Goal: Task Accomplishment & Management: Use online tool/utility

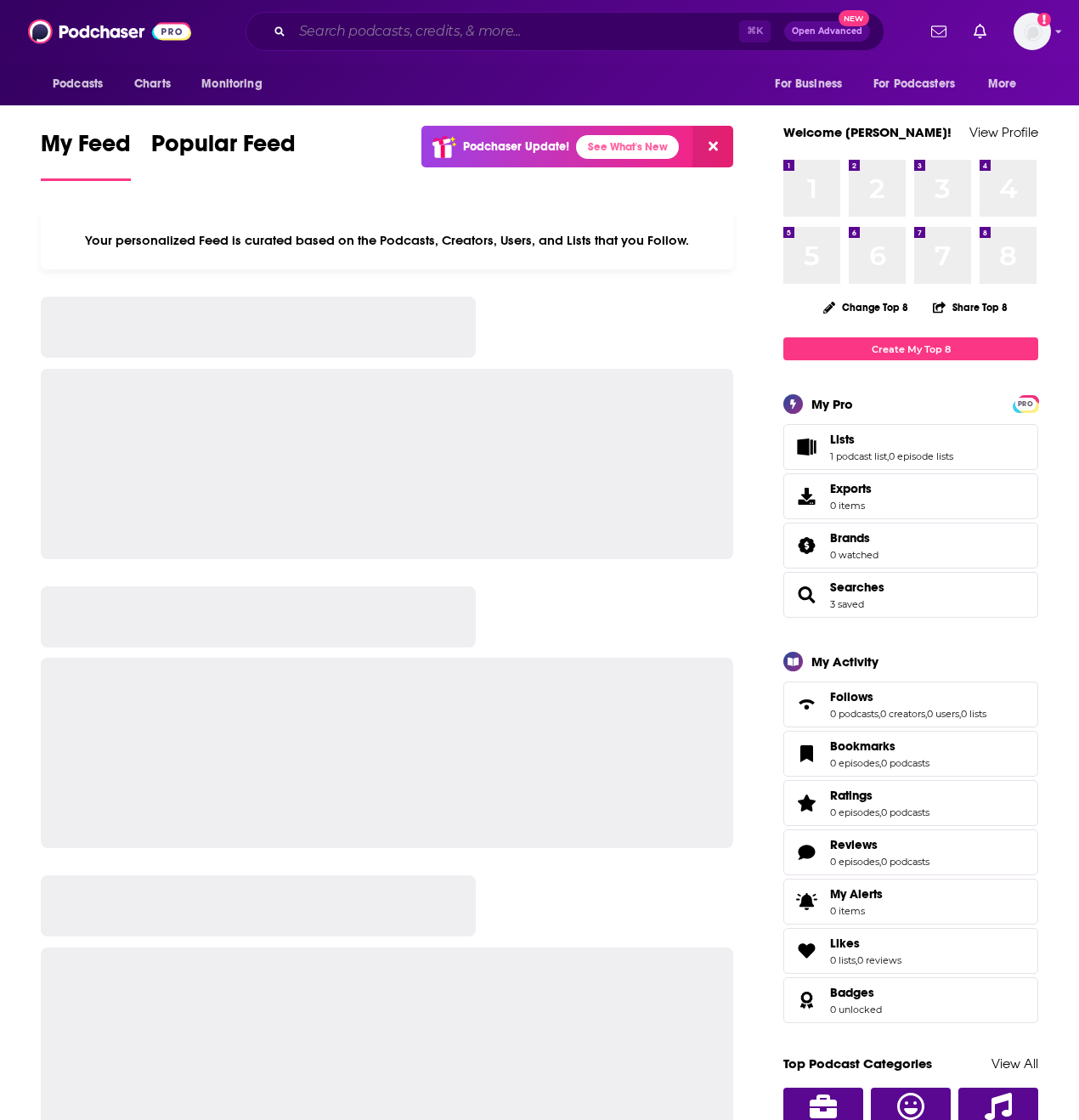
click at [430, 32] on input "Search podcasts, credits, & more..." at bounding box center [515, 31] width 447 height 27
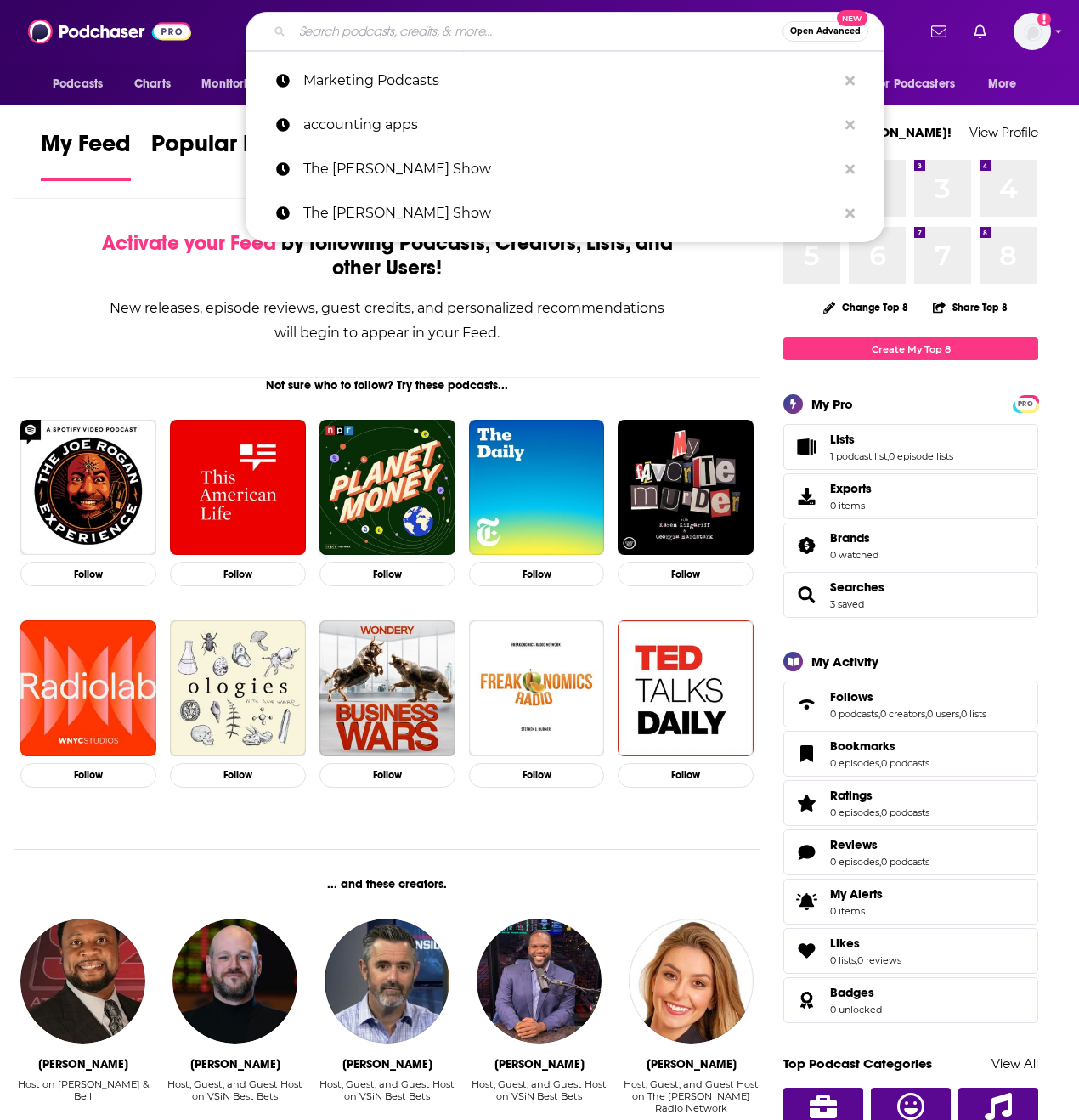
paste input "Revenue Leadership with [PERSON_NAME] podcast."
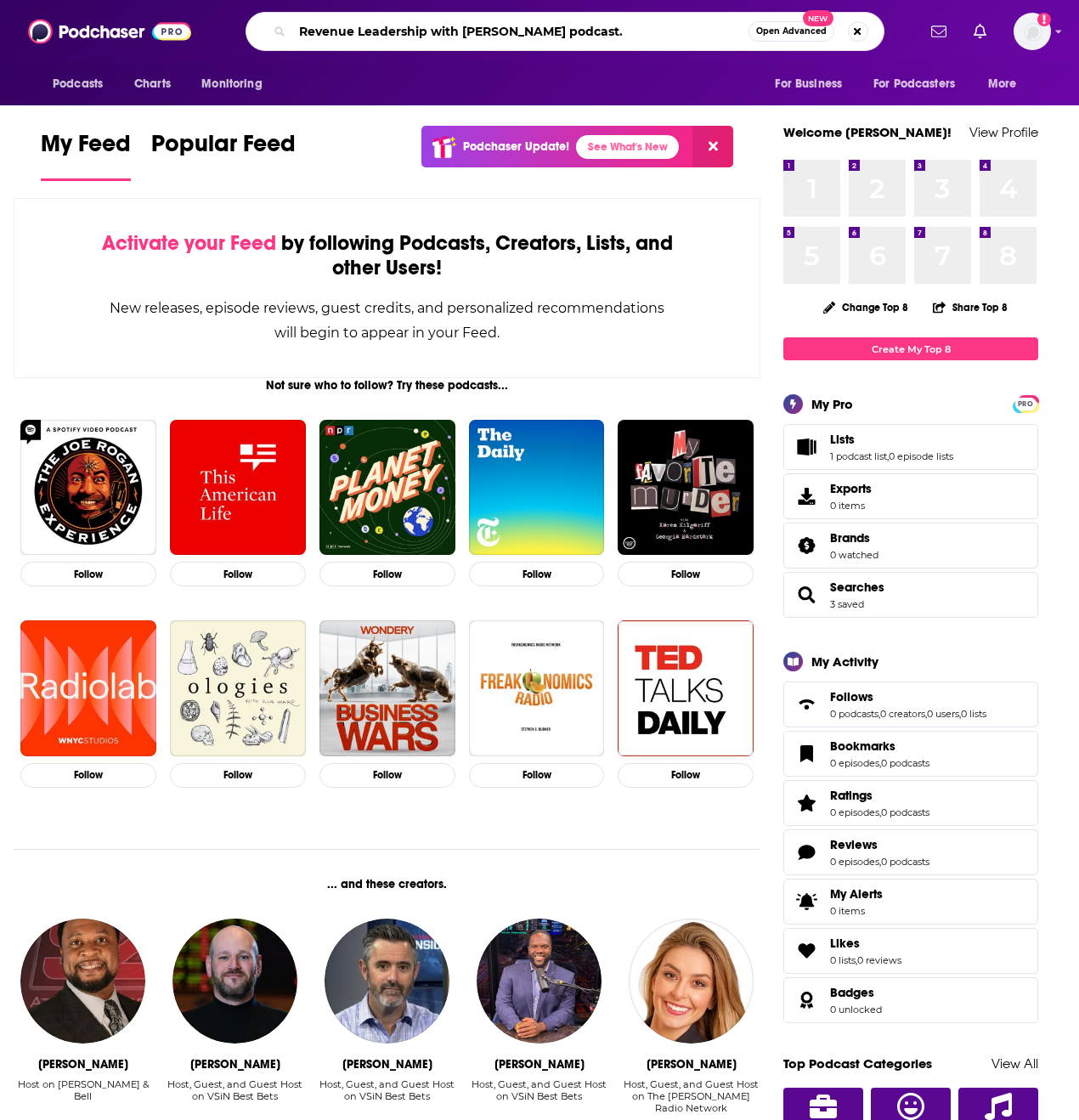
type input "Revenue Leadership with [PERSON_NAME] podcast."
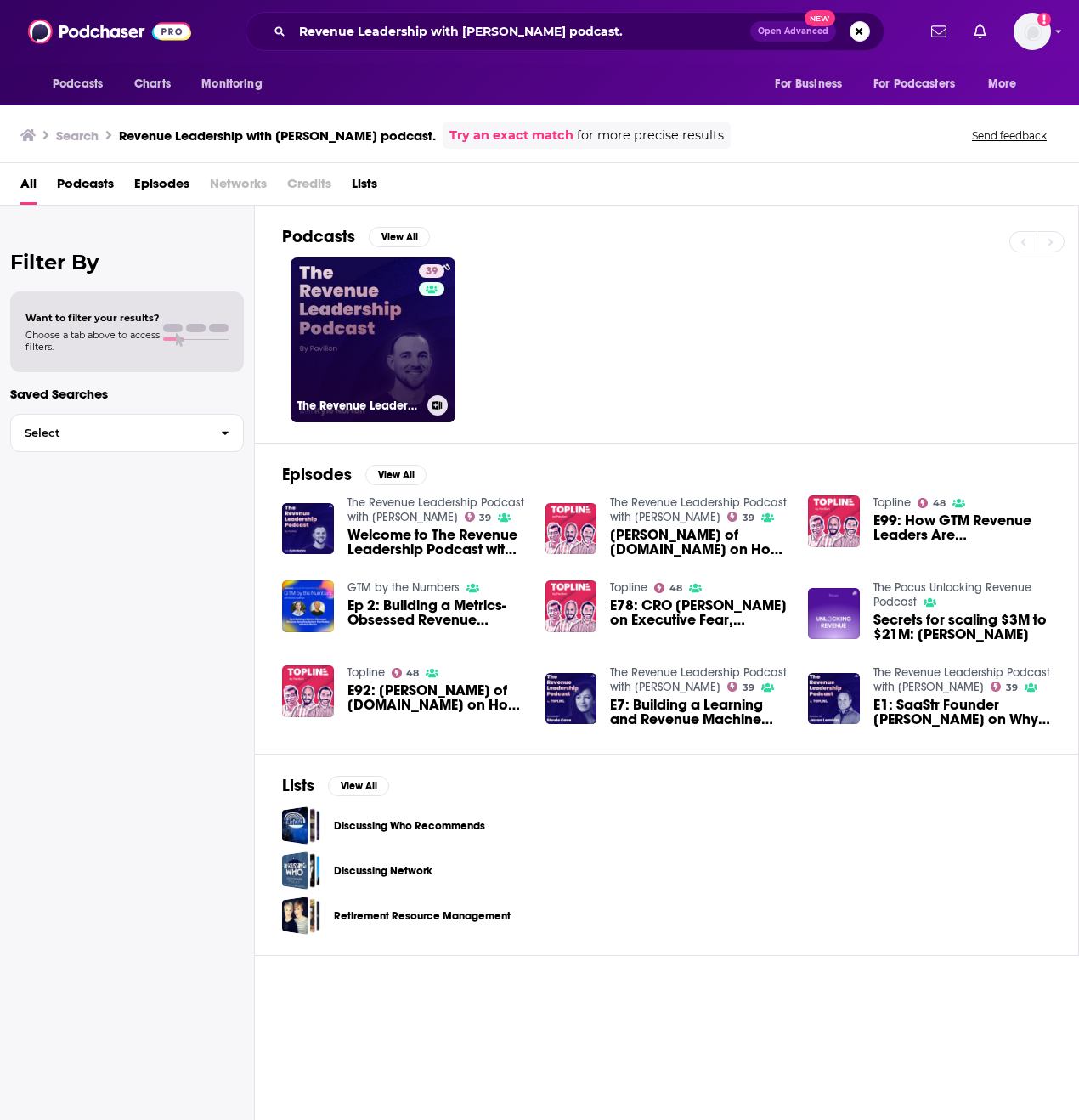
click at [380, 313] on link "39 The Revenue Leadership Podcast with [PERSON_NAME]" at bounding box center [373, 340] width 165 height 165
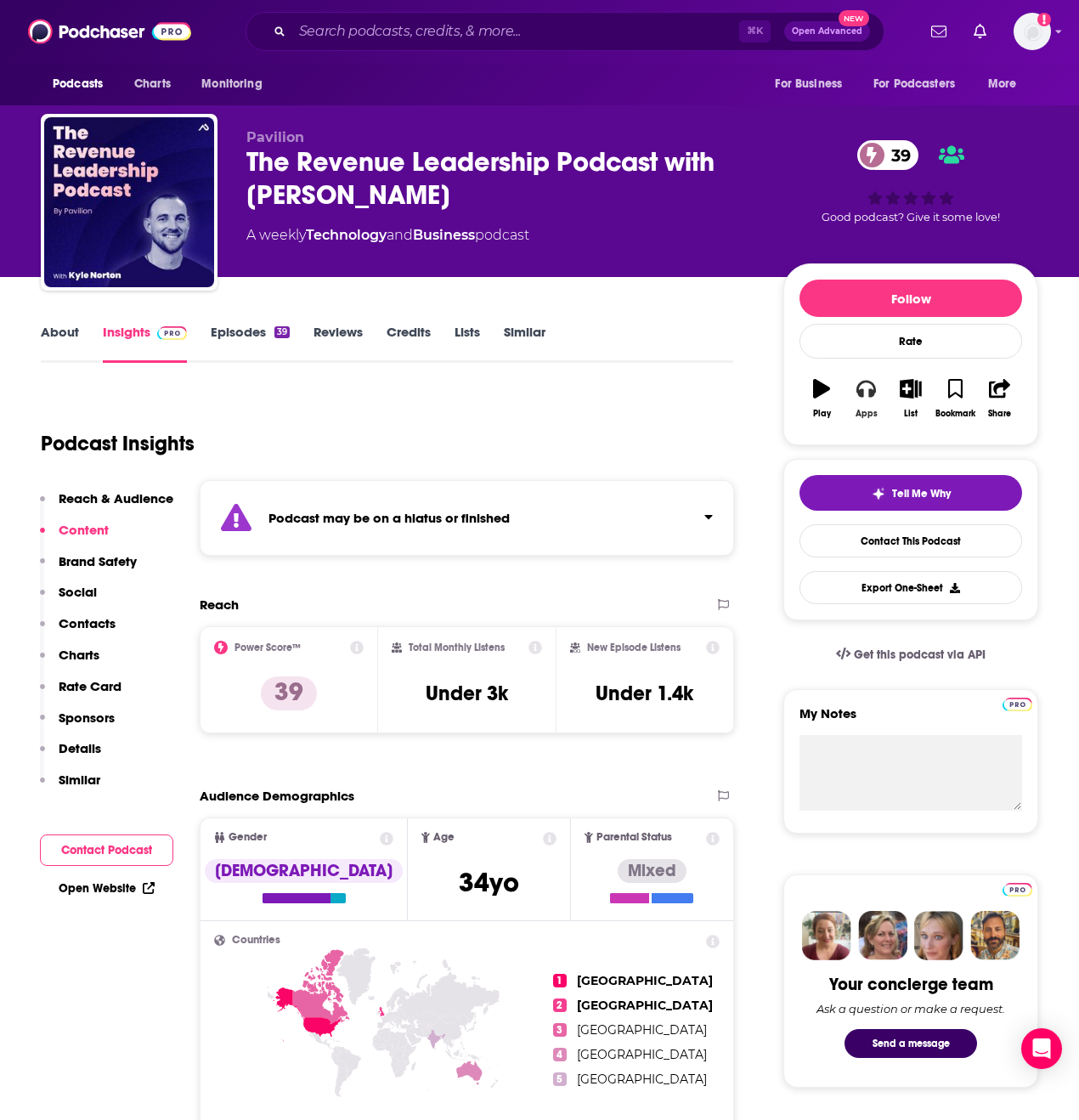
click at [856, 394] on icon "button" at bounding box center [865, 387] width 18 height 18
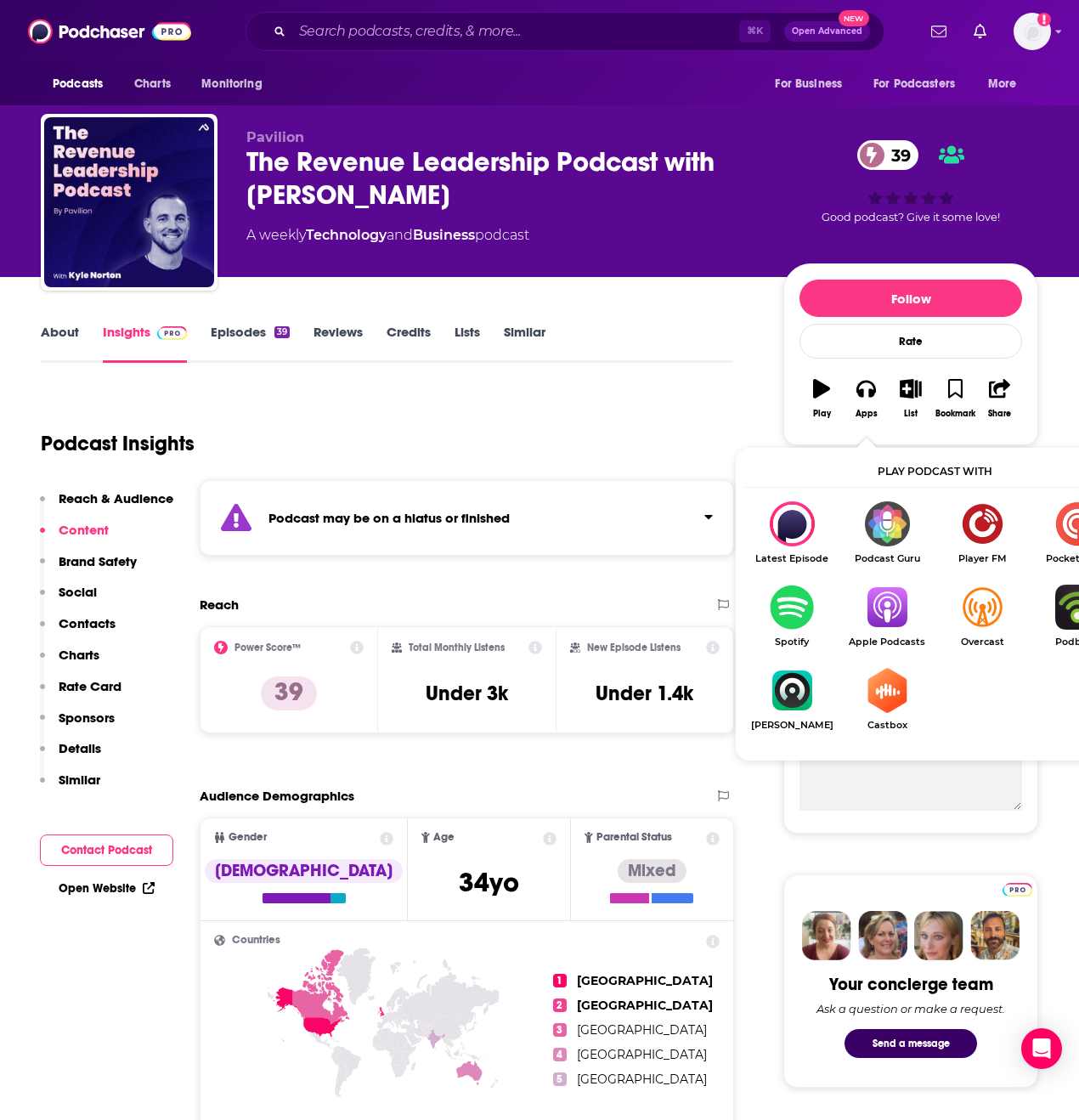
click at [875, 610] on img "Show Listen On dropdown" at bounding box center [887, 606] width 96 height 45
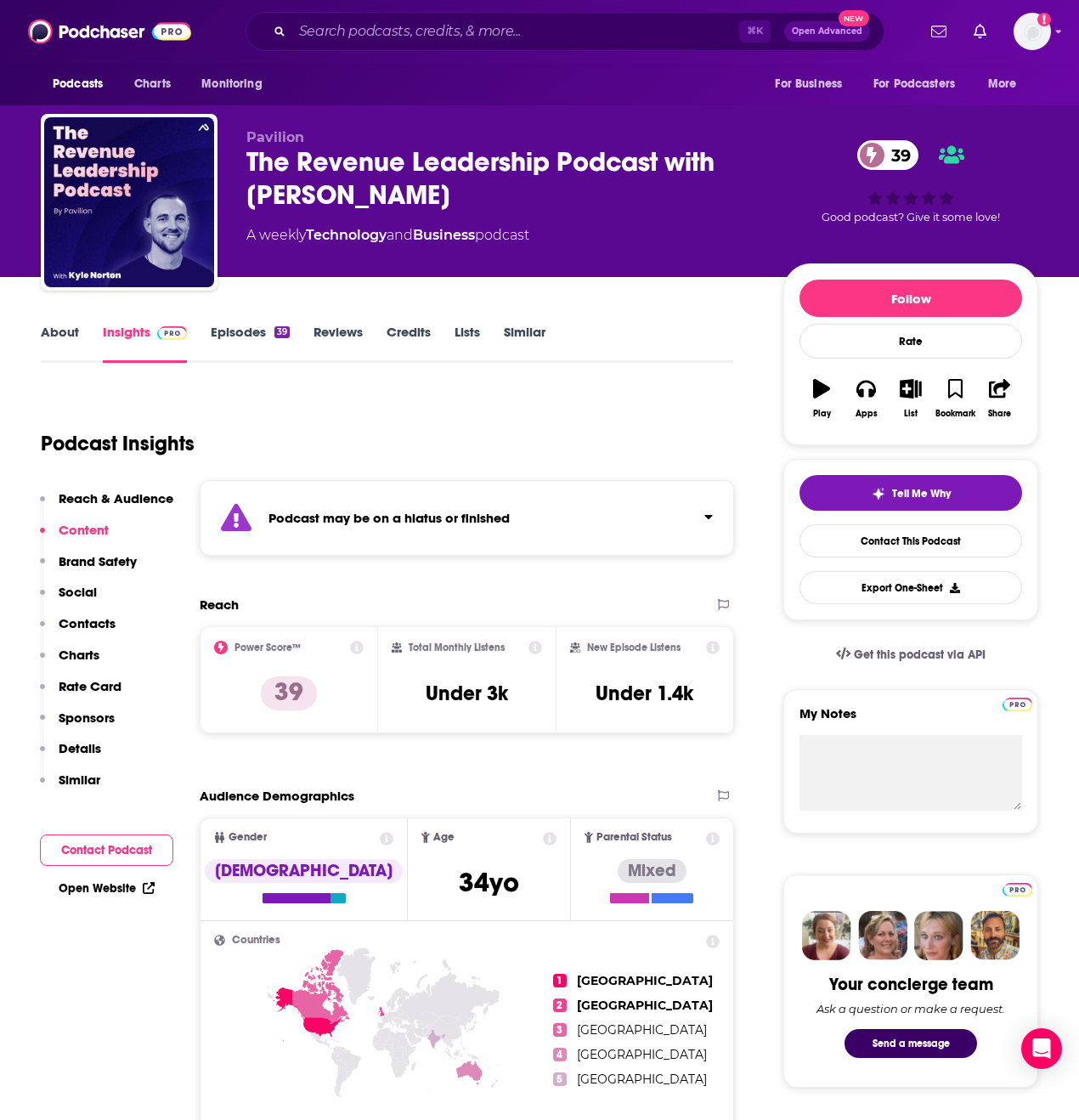
click at [818, 31] on span "Open Advanced" at bounding box center [827, 32] width 70 height 9
click at [593, 402] on div "Podcast Insights" at bounding box center [380, 433] width 679 height 87
click at [900, 497] on span "Tell Me Why" at bounding box center [921, 493] width 59 height 14
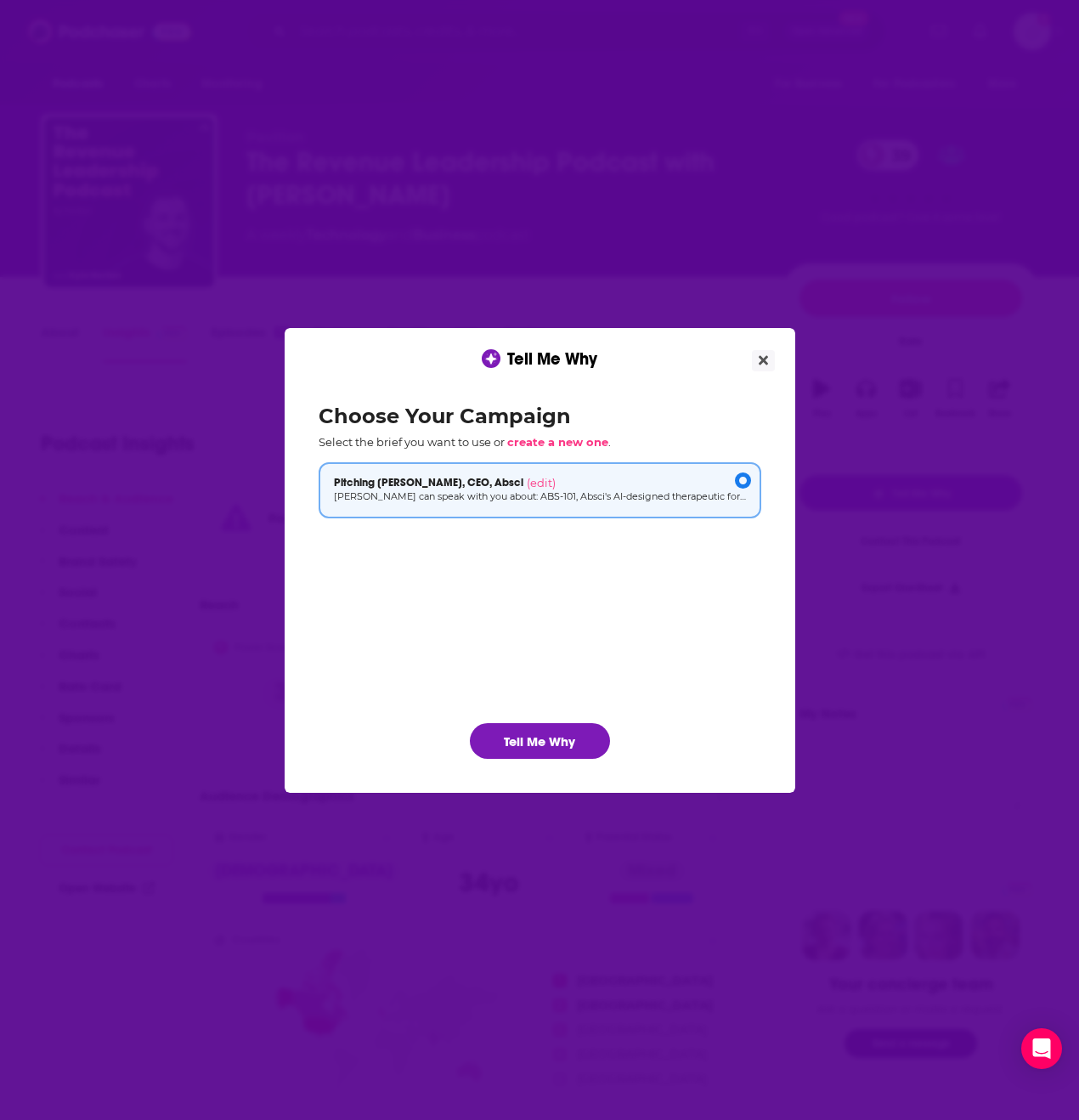
click at [698, 599] on ul "Pitching [PERSON_NAME], CEO, Absci (edit)" at bounding box center [540, 578] width 443 height 234
click at [555, 441] on span "create a new one" at bounding box center [557, 442] width 101 height 14
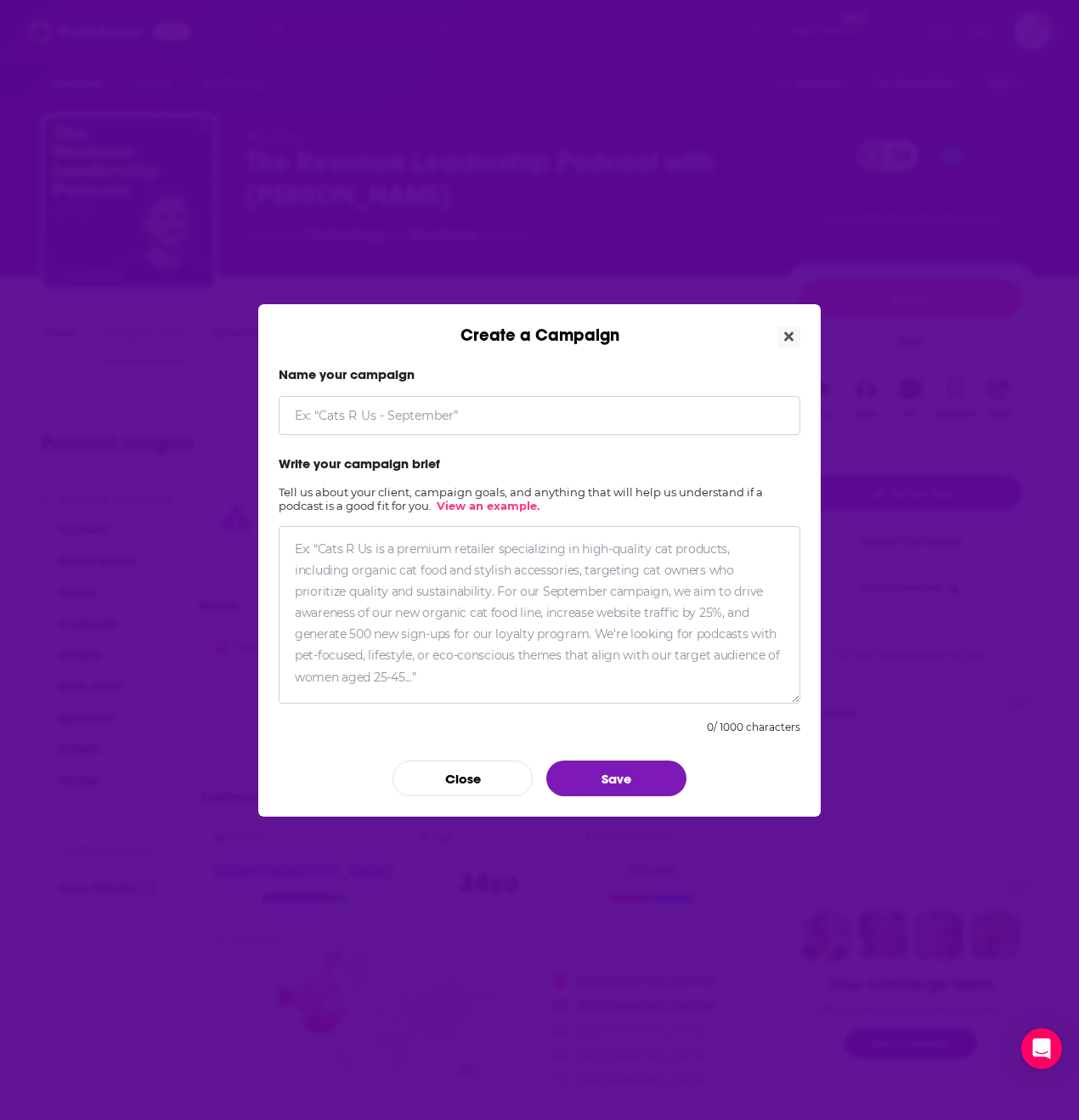
click at [440, 422] on input "Create a Campaign" at bounding box center [539, 415] width 522 height 39
drag, startPoint x: 442, startPoint y: 423, endPoint x: 550, endPoint y: 422, distance: 108.0
click at [550, 422] on input "BambooHR, [PERSON_NAME] Lead commentary" at bounding box center [539, 415] width 522 height 39
drag, startPoint x: 545, startPoint y: 420, endPoint x: 440, endPoint y: 419, distance: 105.0
click at [440, 419] on input "BambooHR, [PERSON_NAME] Lead commentary" at bounding box center [539, 415] width 522 height 39
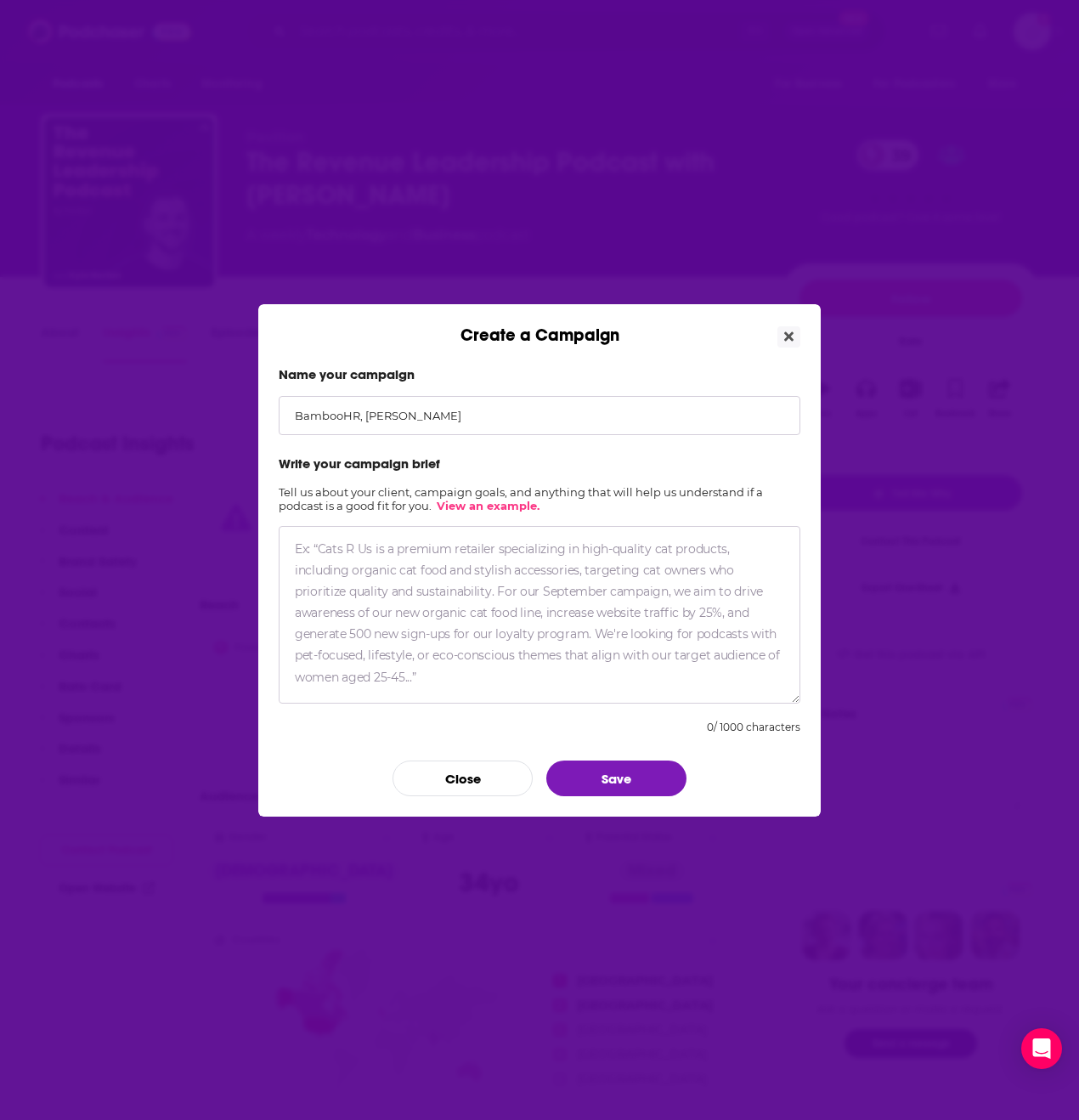
type input "BambooHR, [PERSON_NAME]"
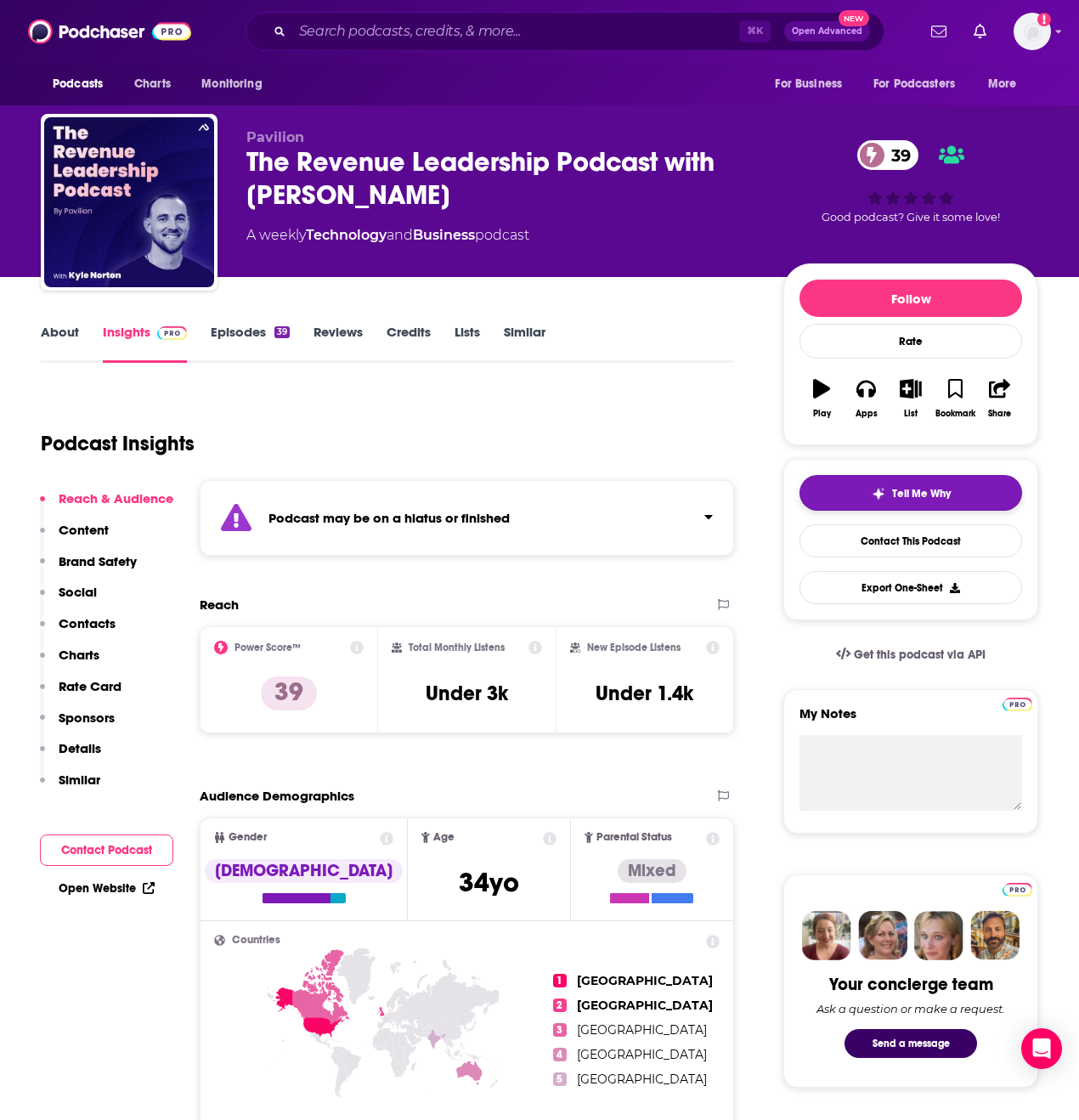
click at [916, 486] on span "Tell Me Why" at bounding box center [921, 493] width 59 height 14
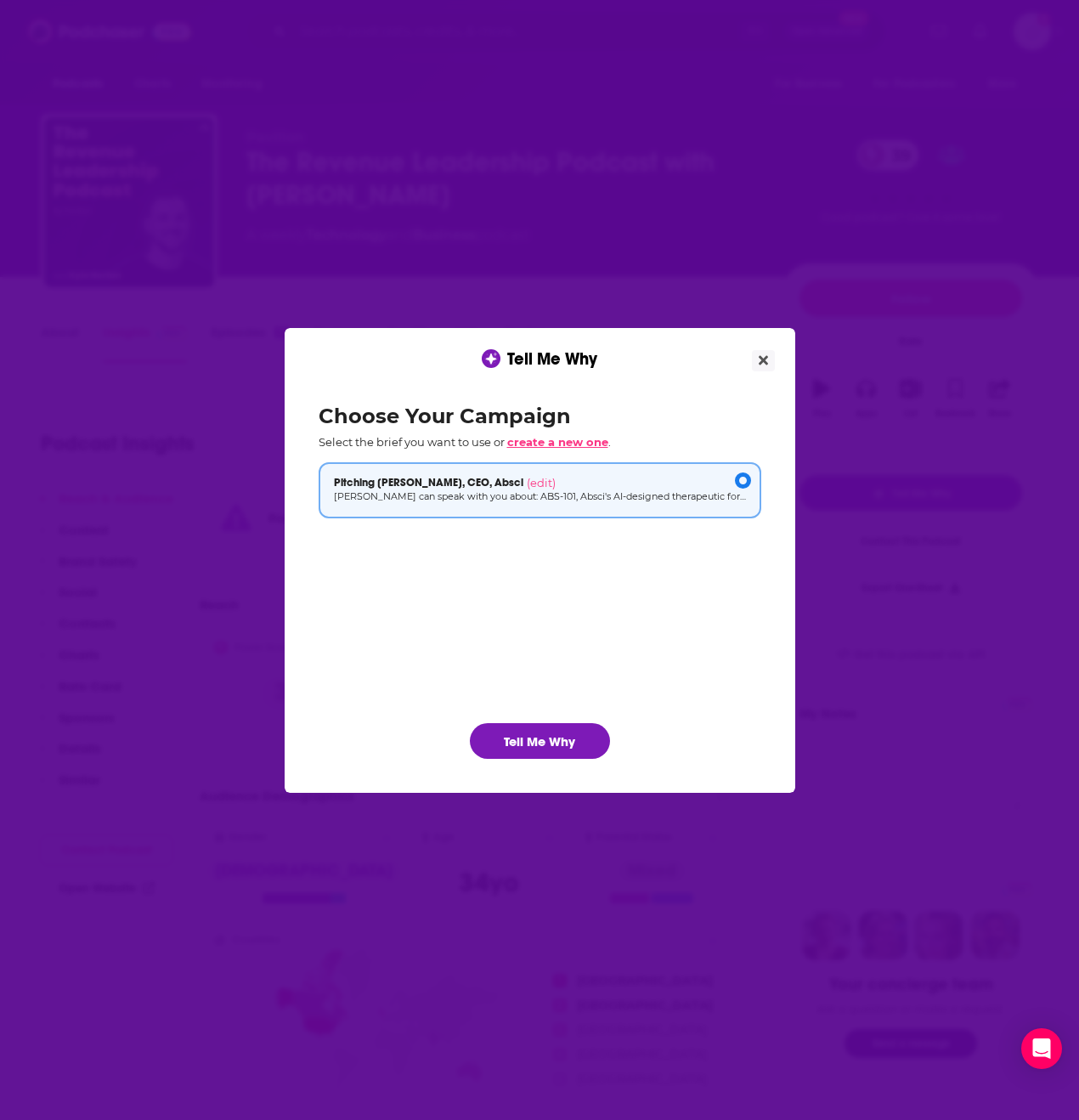
click at [565, 437] on span "create a new one" at bounding box center [557, 442] width 101 height 14
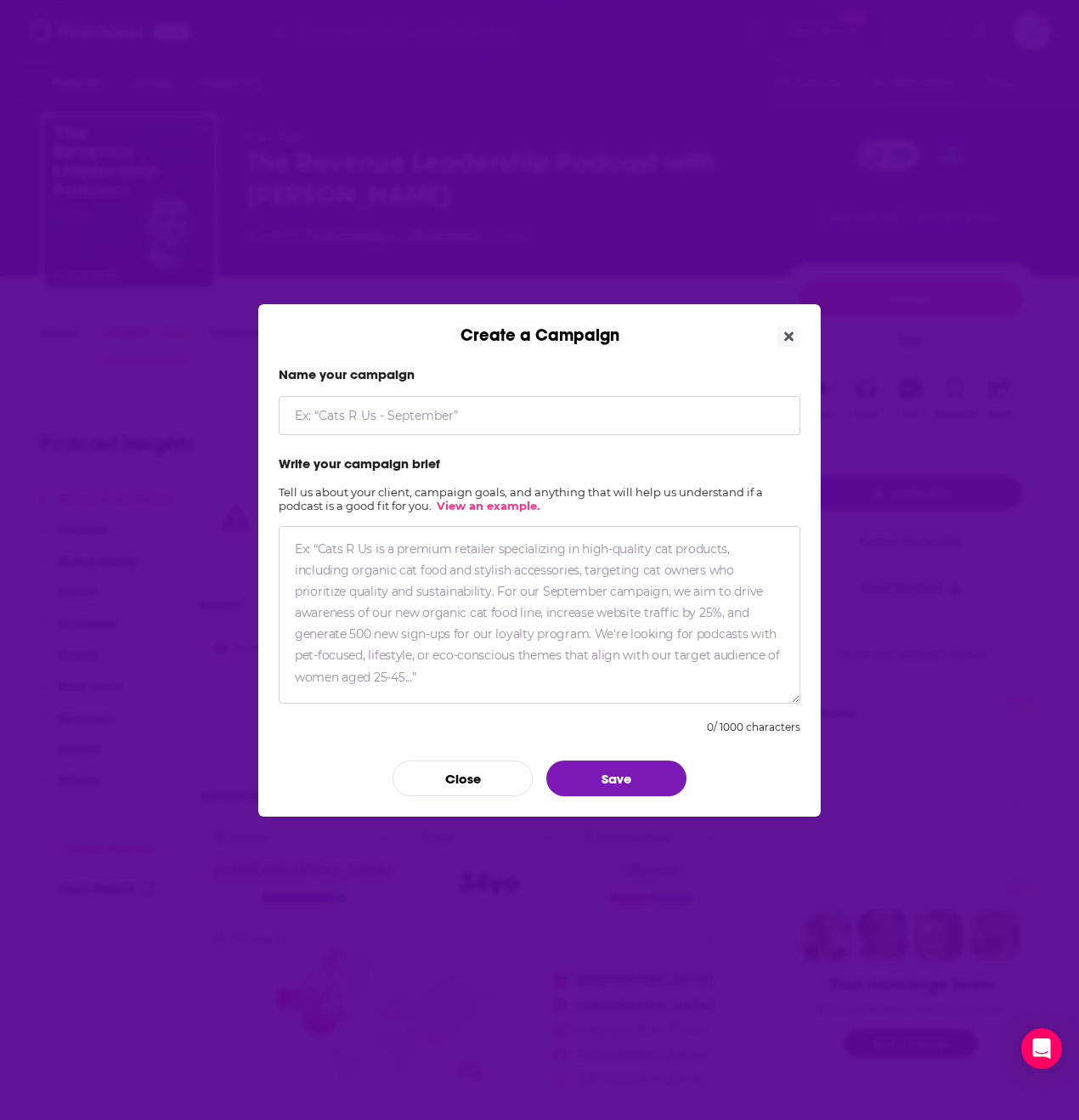
click at [435, 565] on textarea "Create a Campaign" at bounding box center [539, 614] width 522 height 178
paste textarea "BambooHR®, the leading cloud-based human resource platform, today announced Jon…"
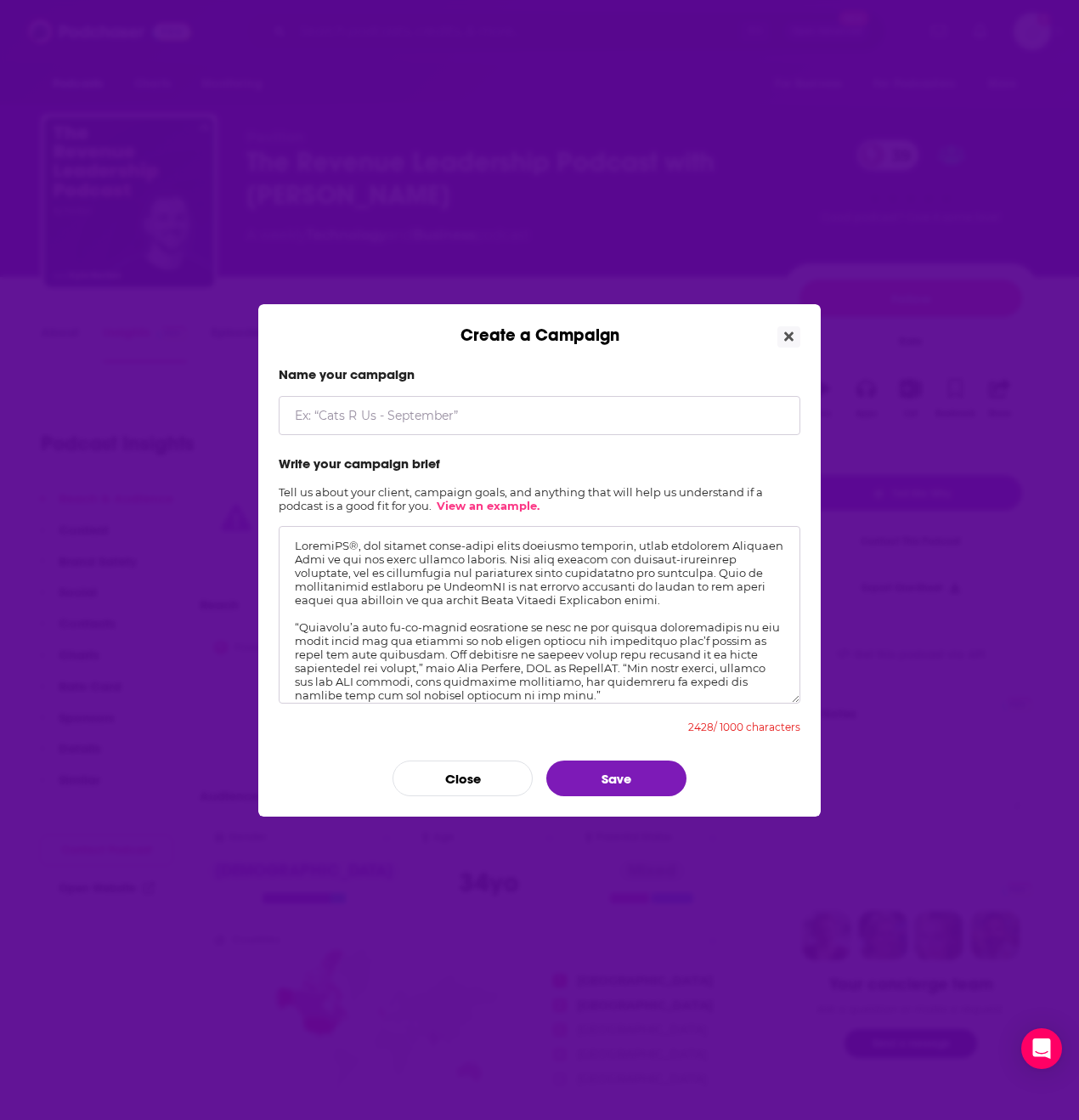
scroll to position [367, 0]
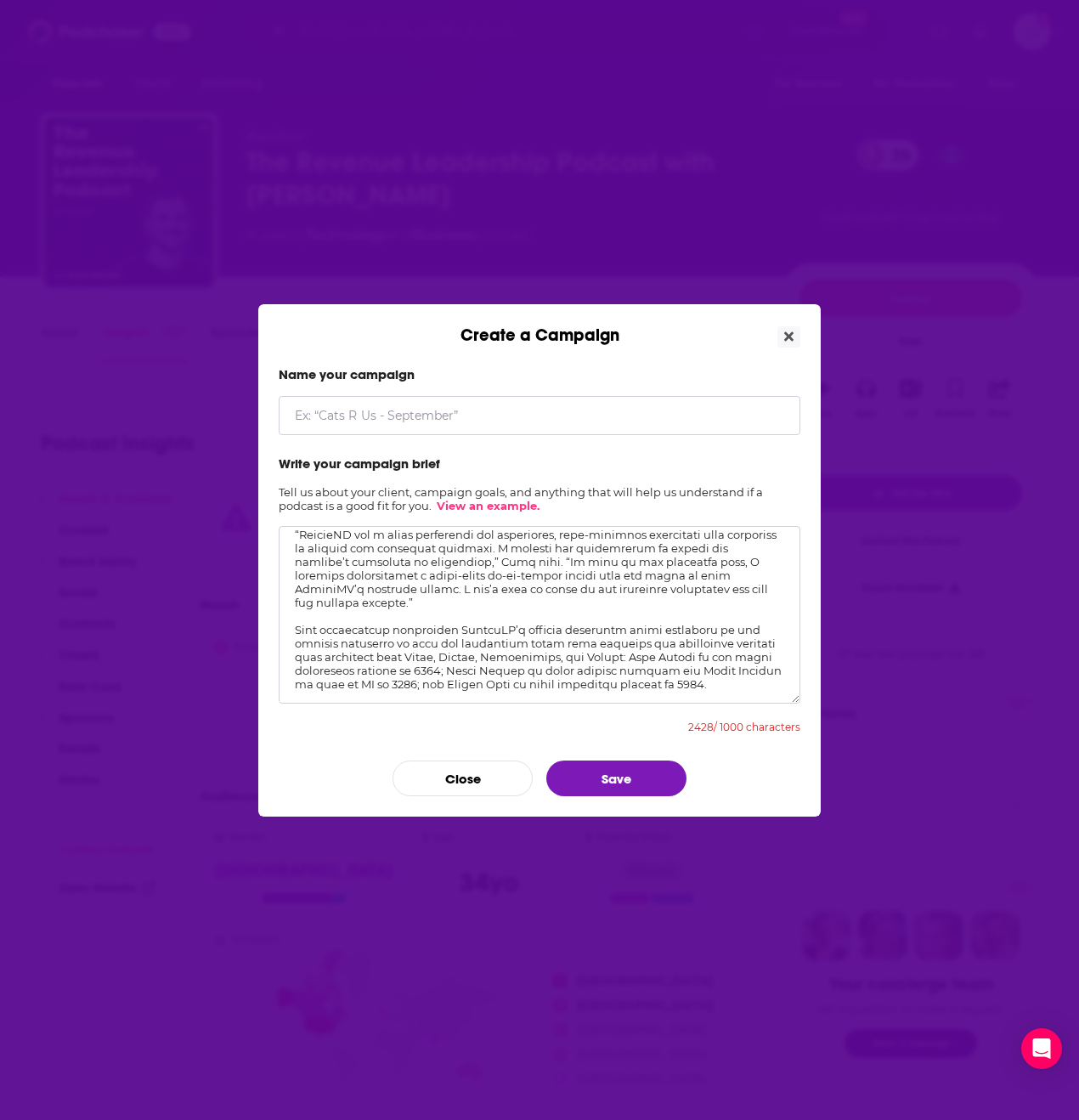
type textarea "BambooHR®, the leading cloud-based human resource platform, today announced Jon…"
click at [383, 408] on input "Create a Campaign" at bounding box center [539, 415] width 522 height 39
type input "BambooHR, [PERSON_NAME]"
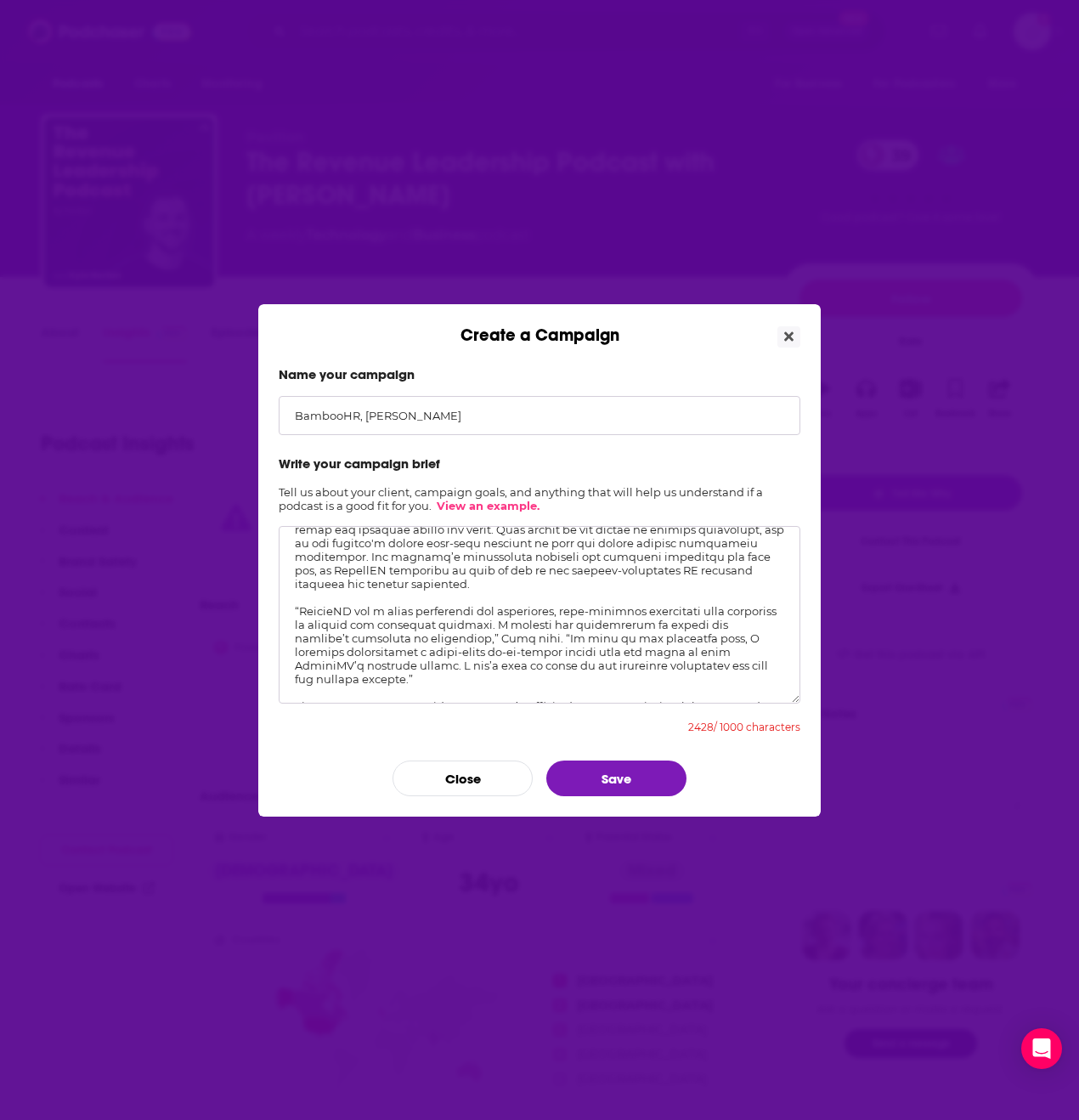
scroll to position [0, 0]
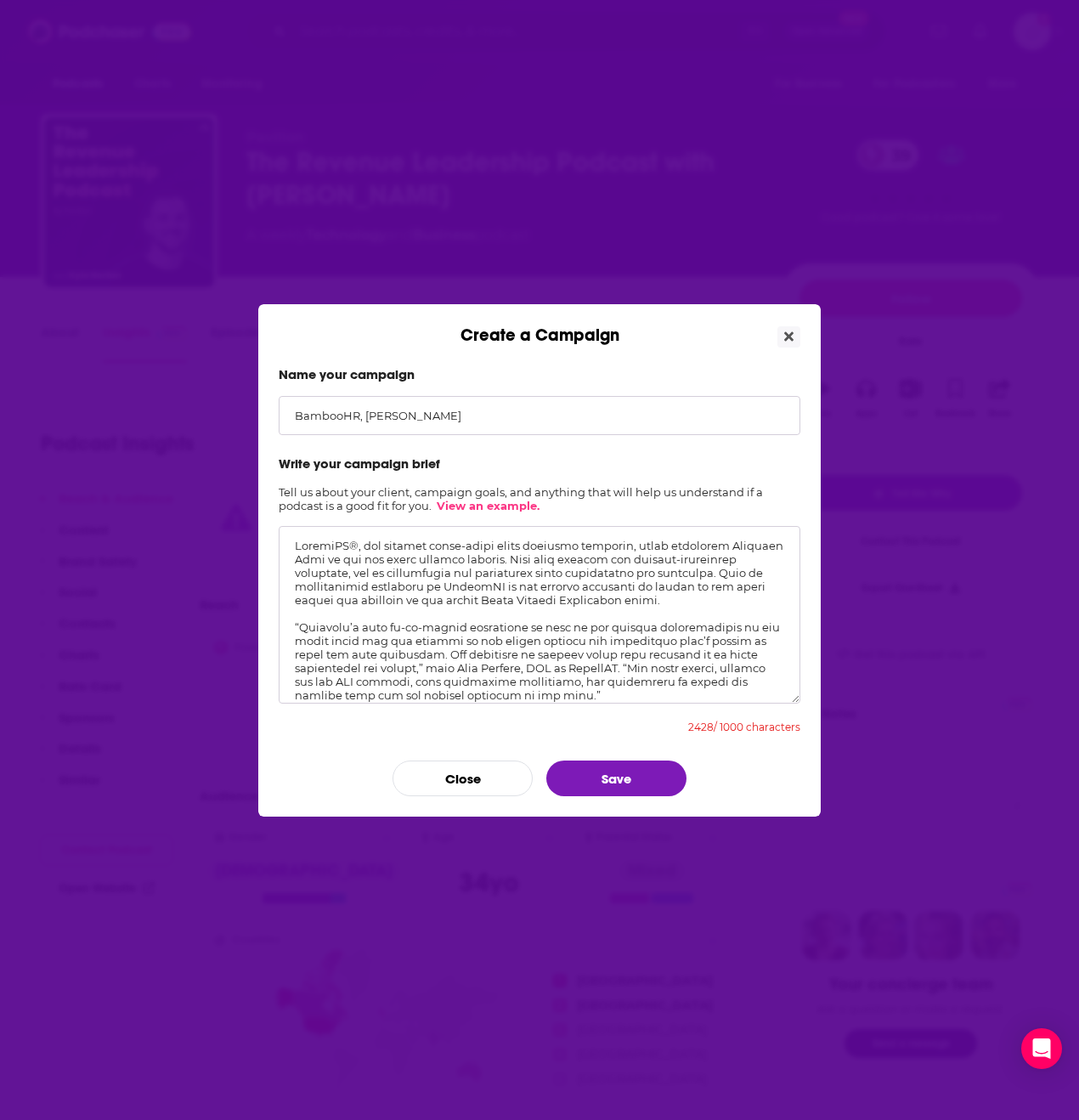
drag, startPoint x: 684, startPoint y: 663, endPoint x: 370, endPoint y: 514, distance: 347.6
click at [370, 514] on form "Name your campaign BambooHR, Jonathan Leaf Write your campaign brief Tell us ab…" at bounding box center [539, 581] width 522 height 430
paste textarea "Potential Topics: Sample headline: Jonathan Leaf on Transforming BambooHR’s Rev…"
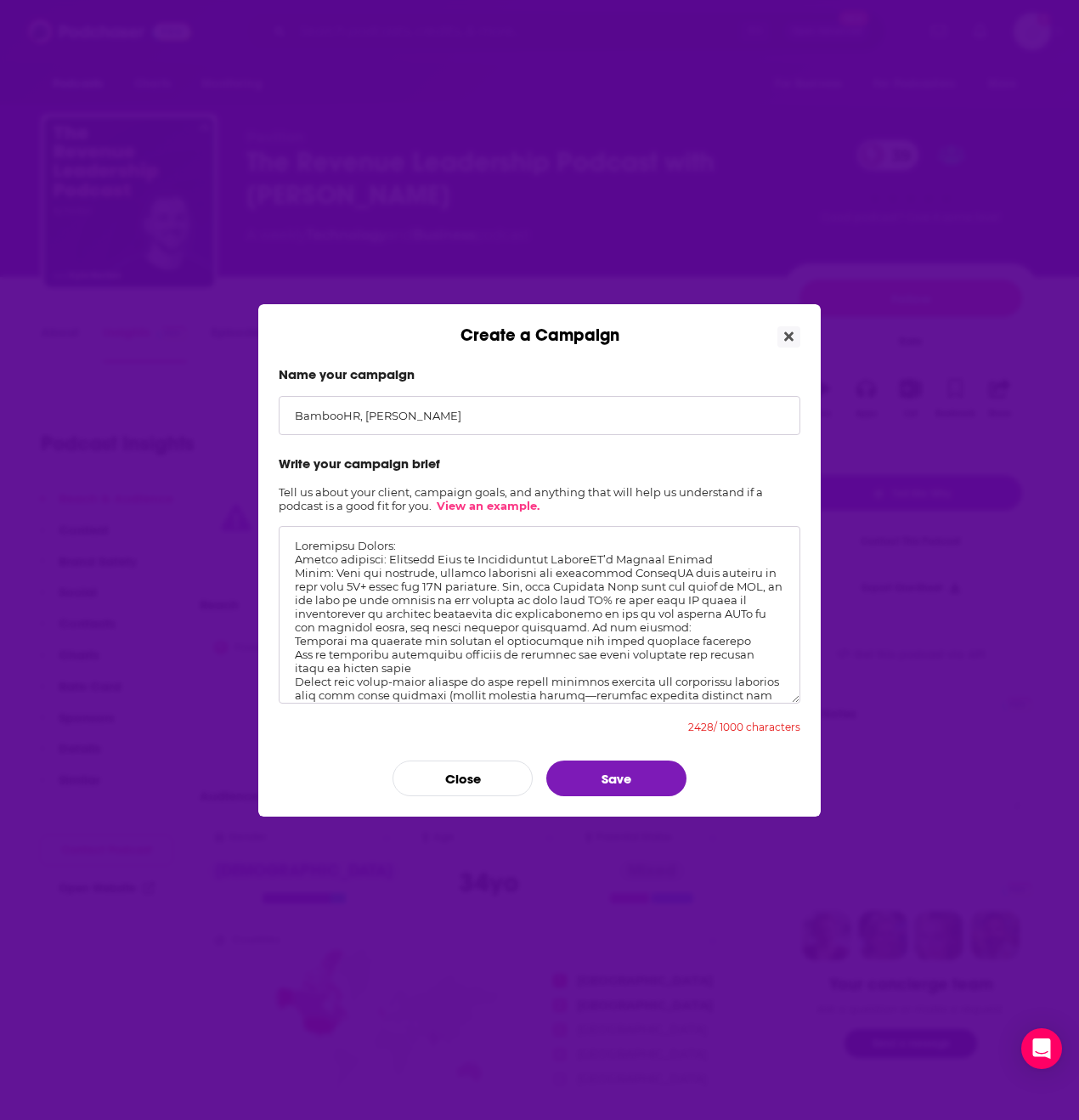
scroll to position [231, 0]
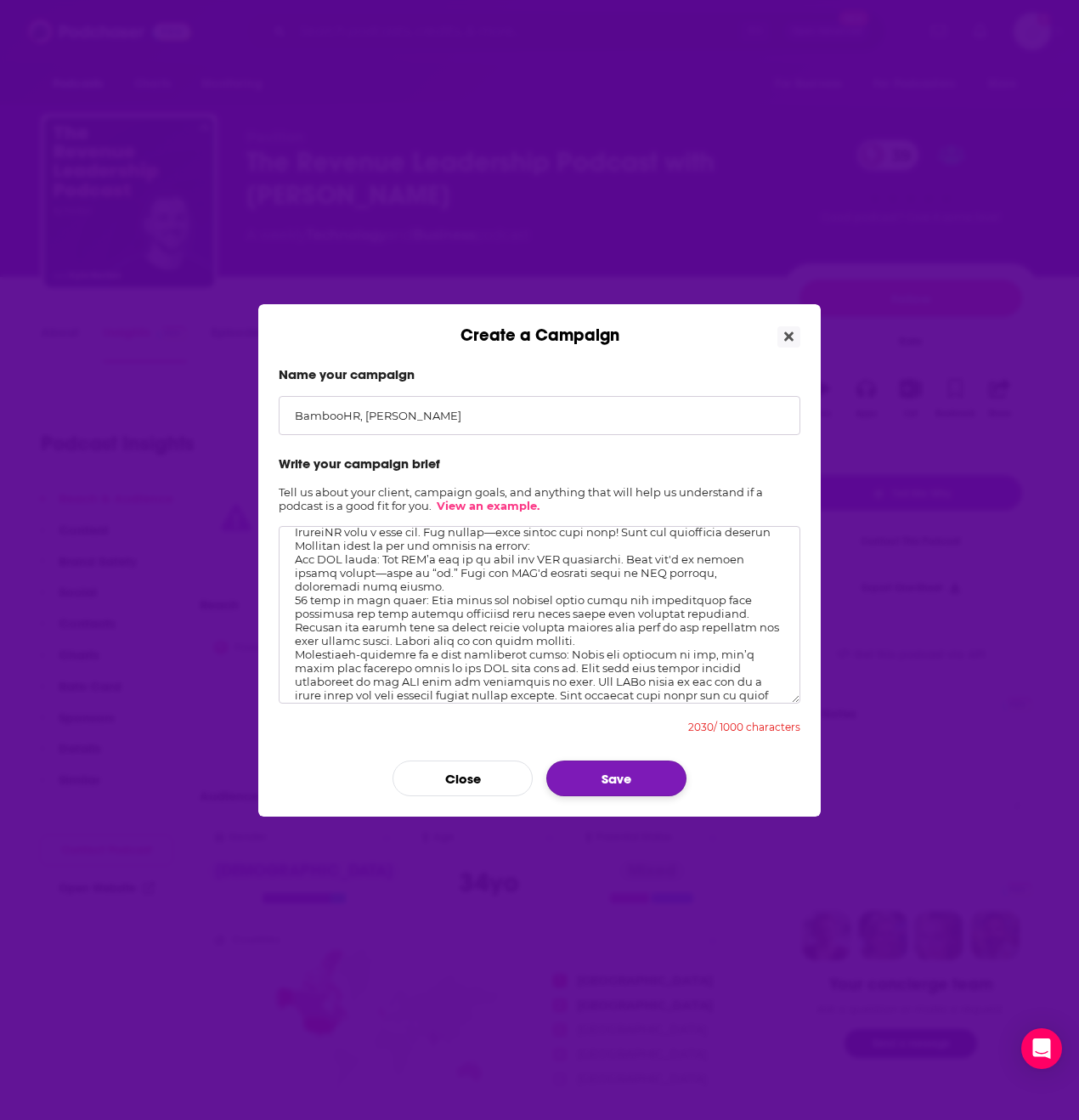
click at [614, 790] on button "Save" at bounding box center [616, 778] width 140 height 36
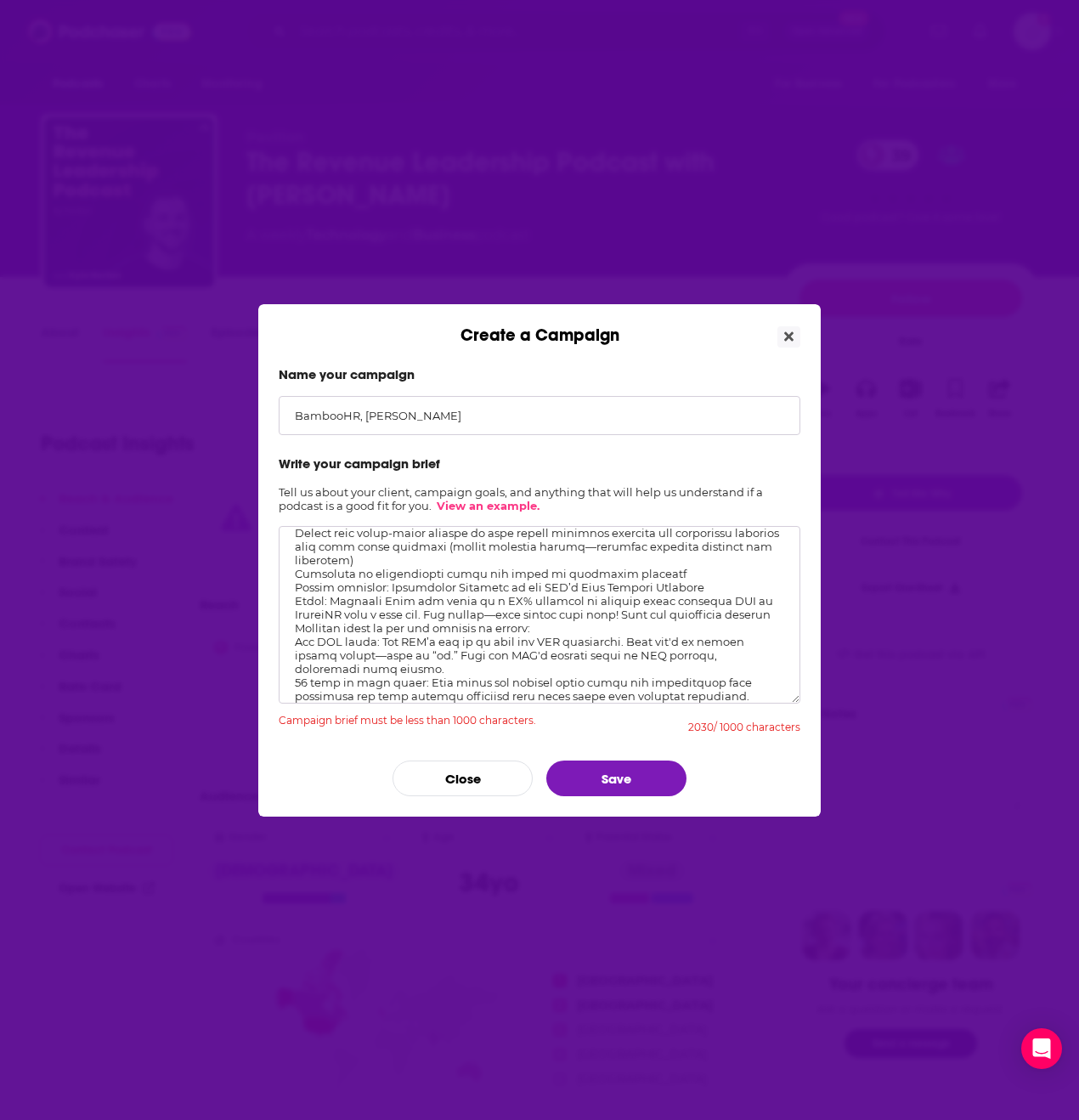
scroll to position [162, 0]
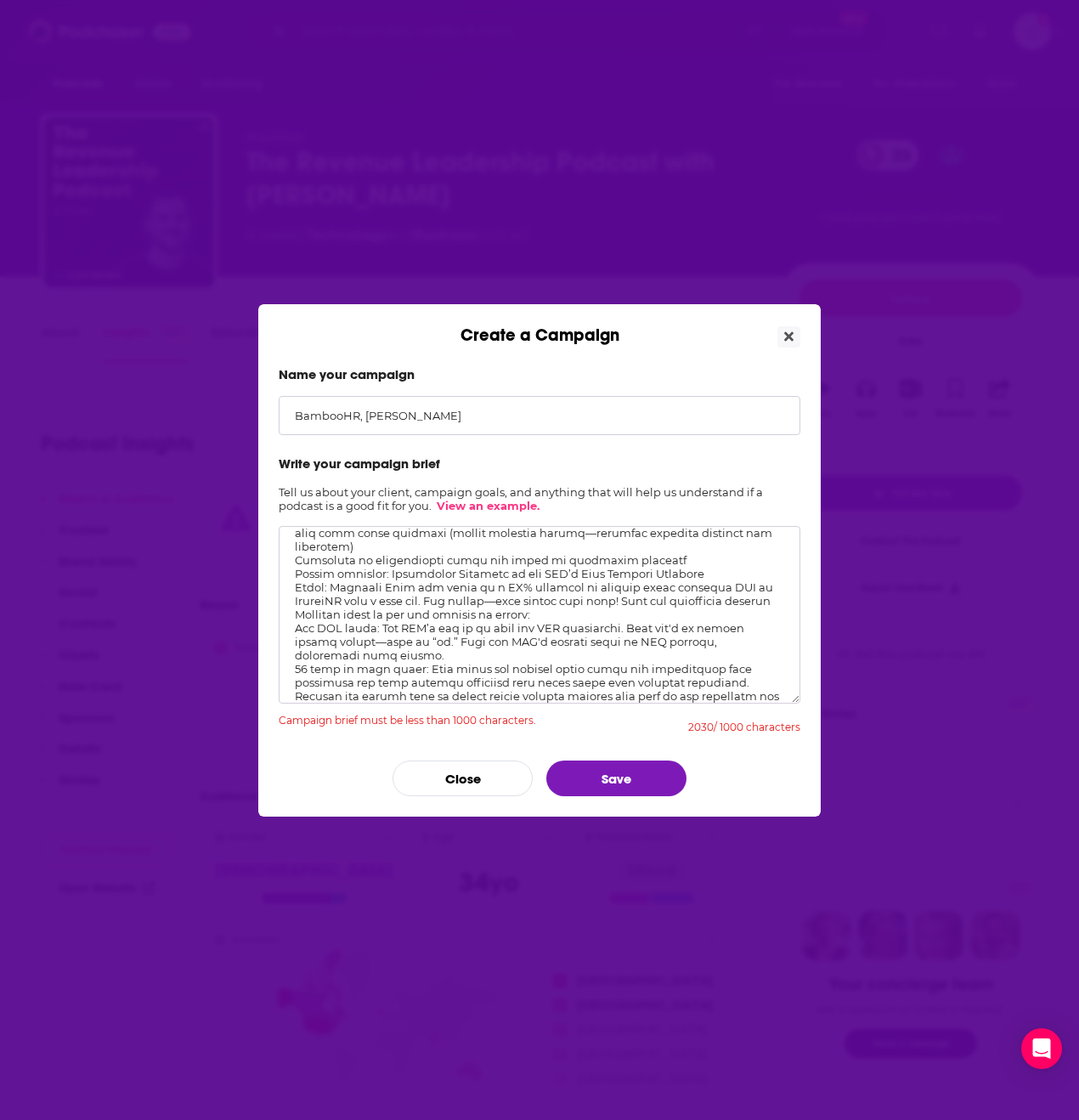
drag, startPoint x: 749, startPoint y: 645, endPoint x: 288, endPoint y: 578, distance: 465.8
click at [287, 578] on textarea "Create a Campaign" at bounding box center [539, 614] width 522 height 178
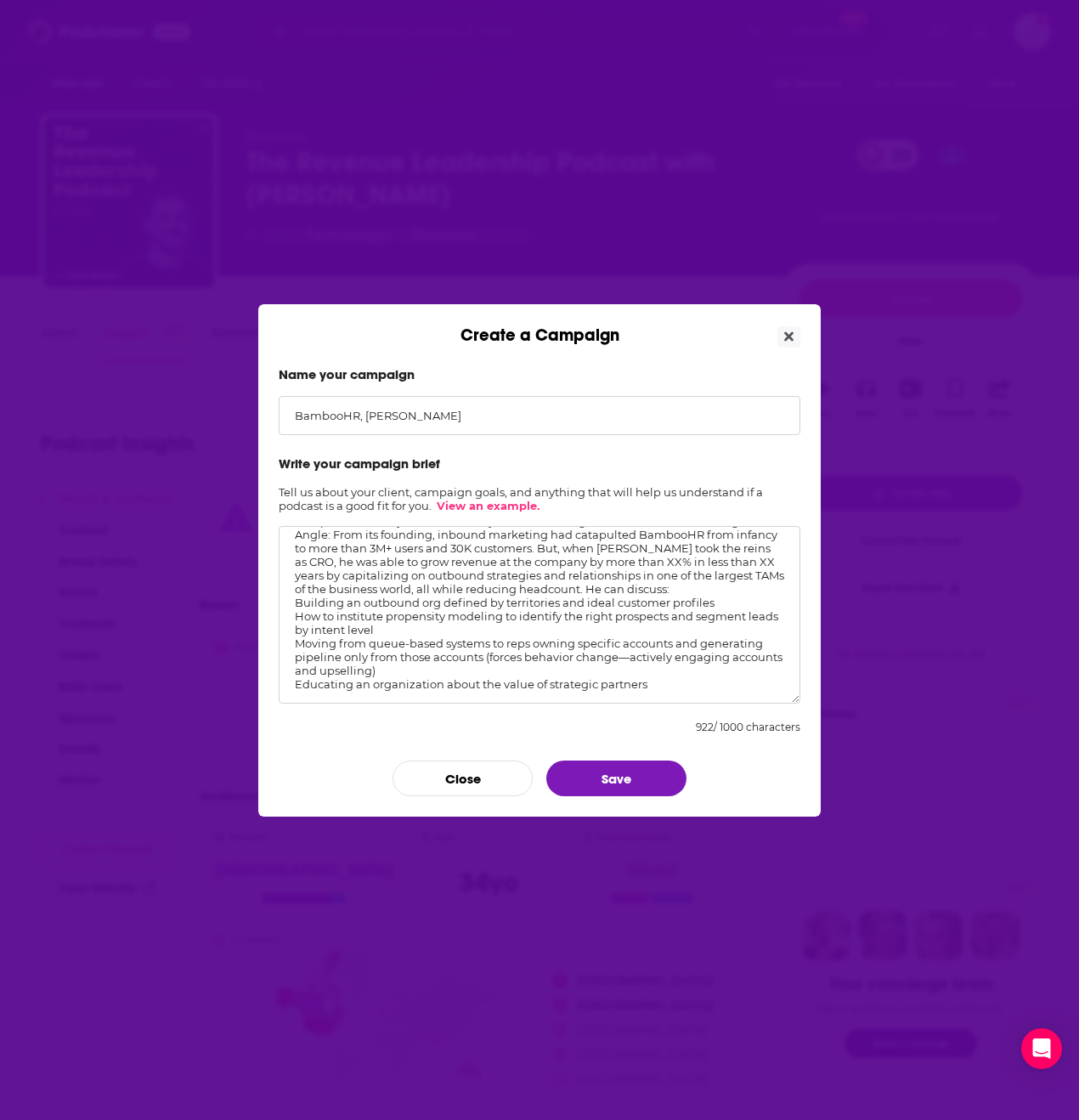
scroll to position [93, 0]
type textarea "Potential Topics: Sample headline: Jonathan Leaf on Transforming BambooHR’s Rev…"
click at [618, 777] on button "Save" at bounding box center [616, 778] width 140 height 36
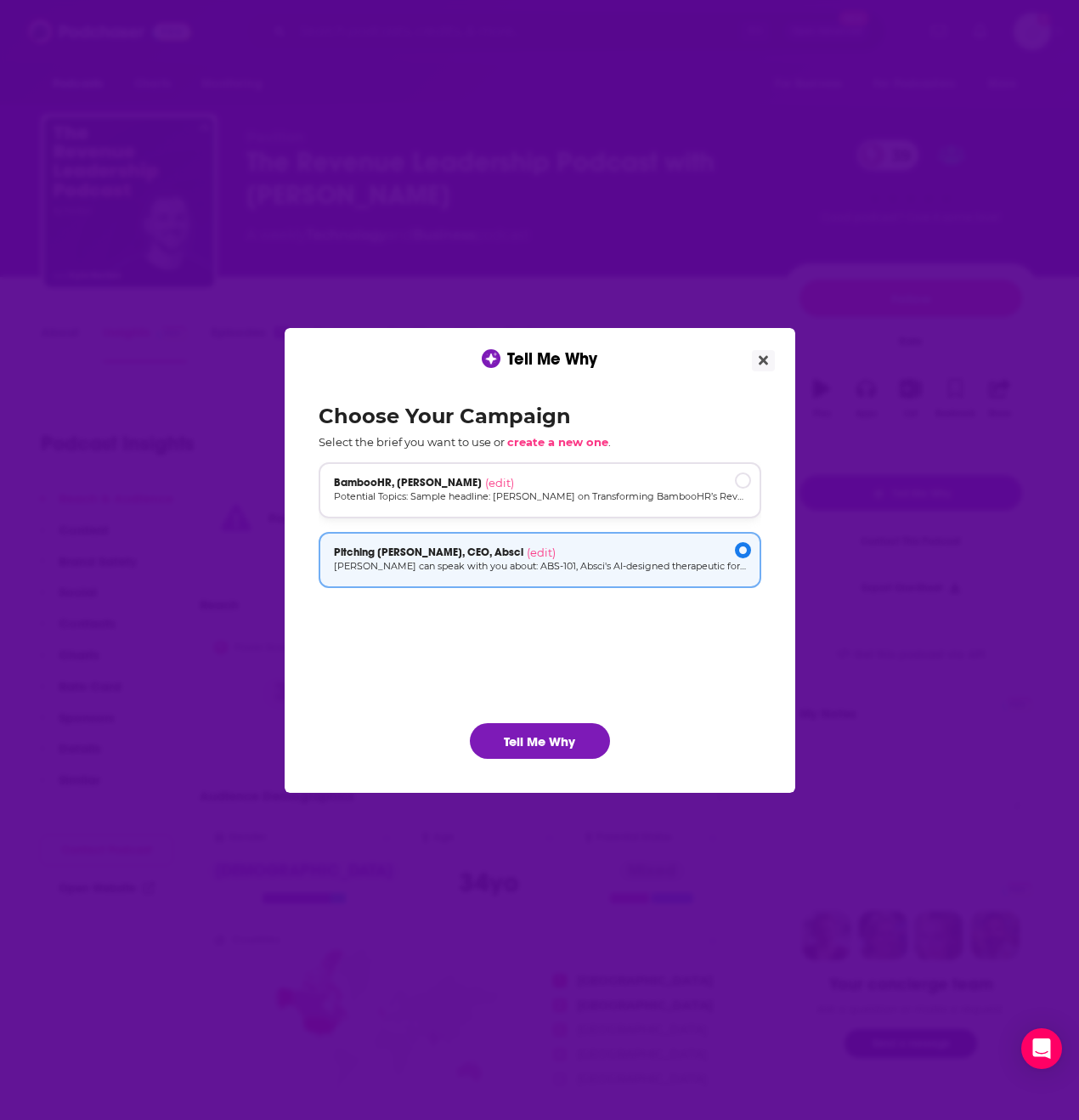
click at [481, 490] on p "Potential Topics: Sample headline: Jonathan Leaf on Transforming BambooHR’s Rev…" at bounding box center [540, 496] width 412 height 14
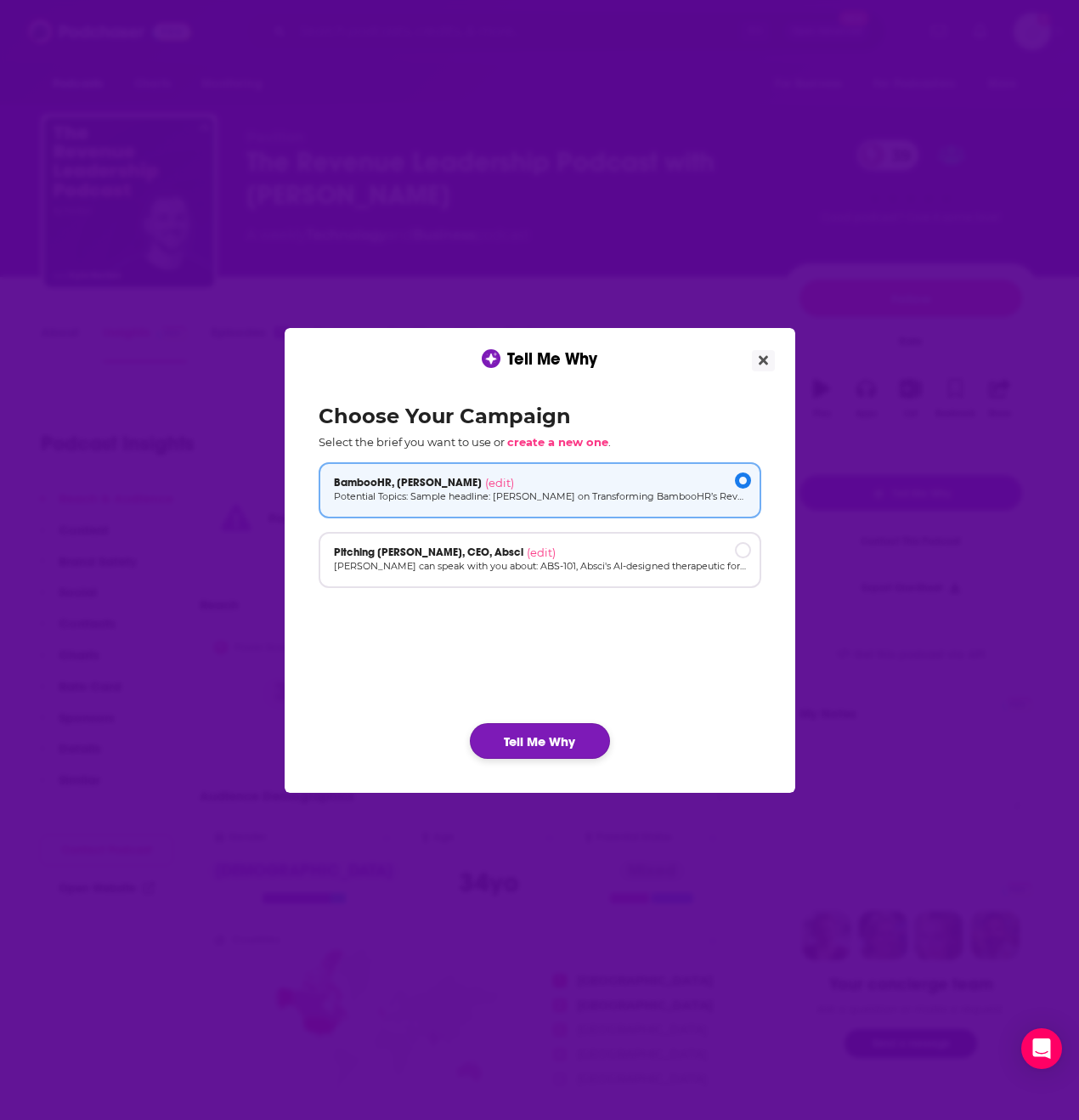
click at [561, 732] on button "Tell Me Why" at bounding box center [540, 741] width 140 height 36
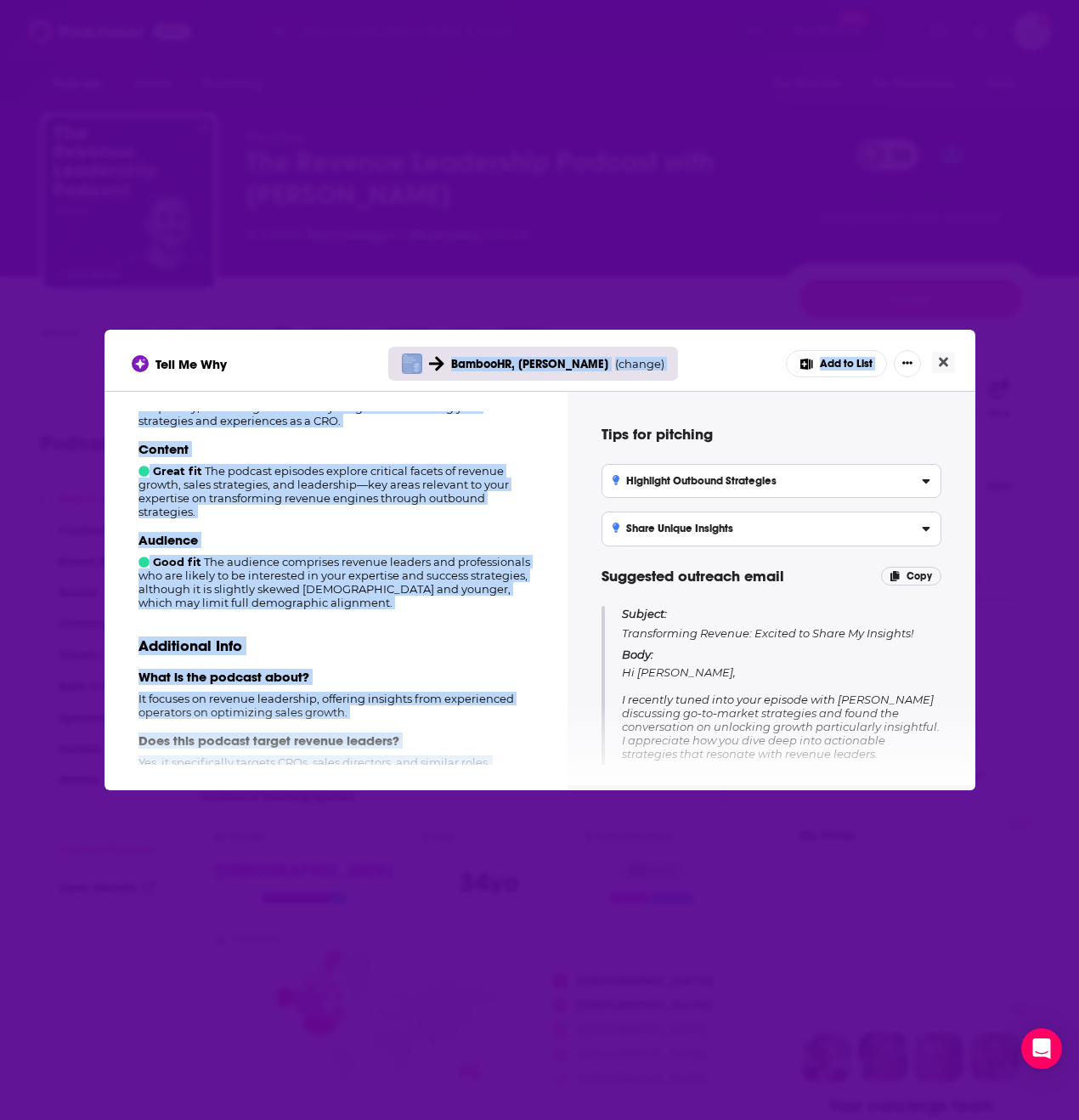
scroll to position [0, 0]
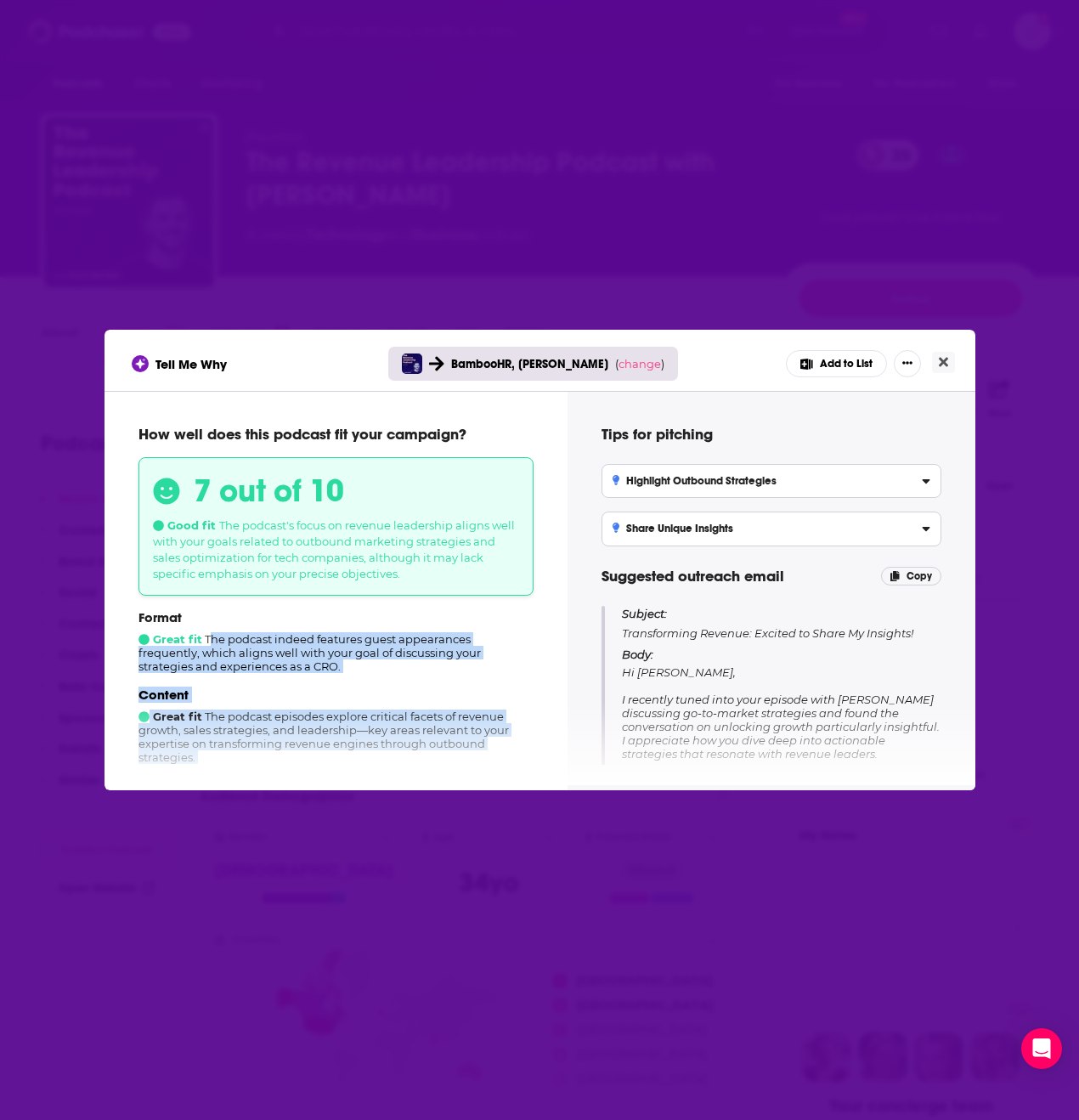
drag, startPoint x: 529, startPoint y: 750, endPoint x: 207, endPoint y: 637, distance: 341.3
click at [207, 637] on div "How well does this podcast fit your campaign? 7 out of 10 Good fit The podcast'…" at bounding box center [337, 587] width 422 height 353
copy div "he podcast indeed features guest appearances frequently, which aligns well with…"
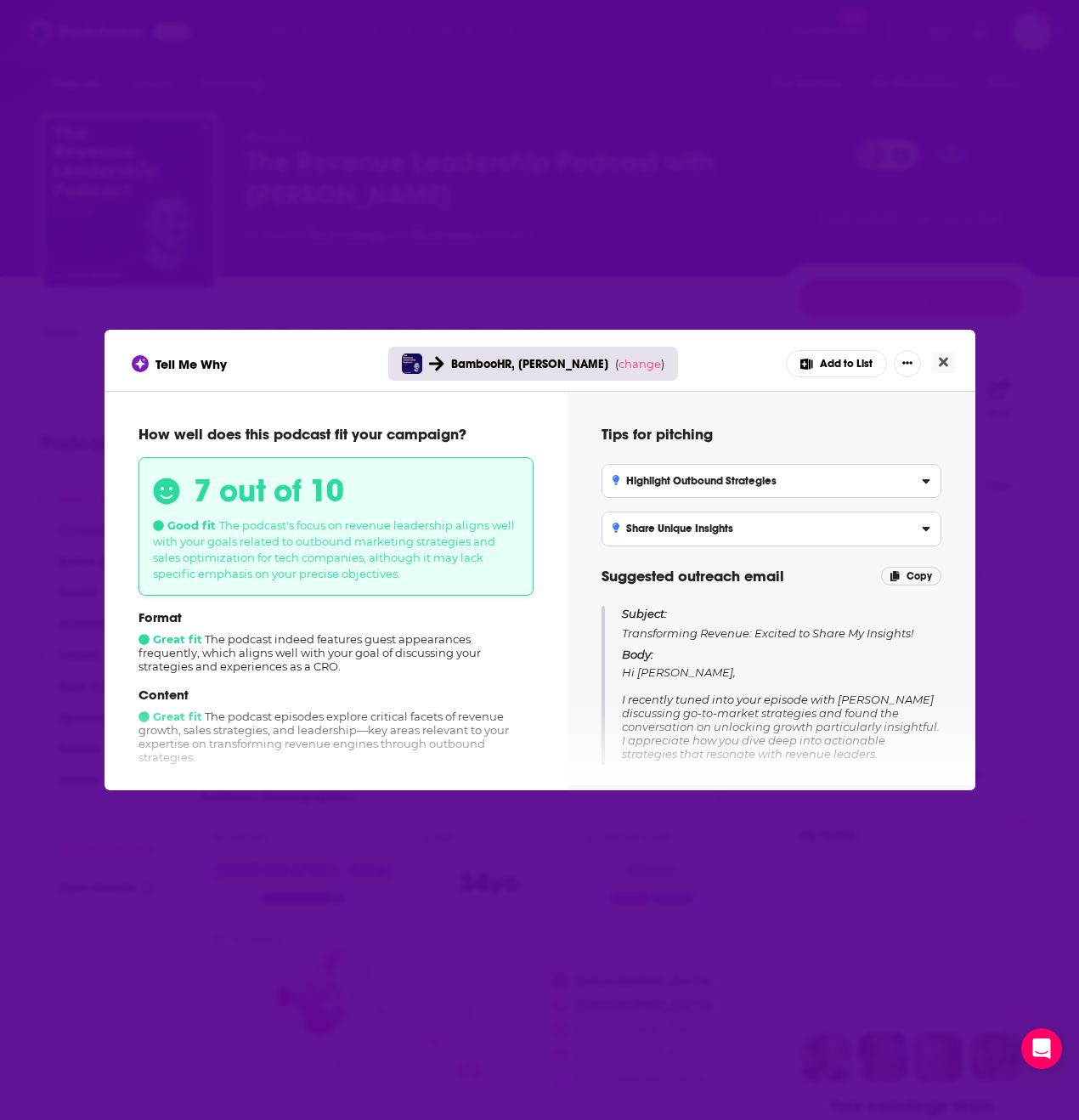
click at [505, 195] on div "Tell Me Why BambooHR, Jonathan Leaf ( change ) Add to List How well does this p…" at bounding box center [539, 560] width 1079 height 1120
click at [514, 192] on div "Tell Me Why BambooHR, Jonathan Leaf ( change ) Add to List How well does this p…" at bounding box center [539, 560] width 1079 height 1120
click at [949, 361] on button "Close" at bounding box center [943, 362] width 23 height 21
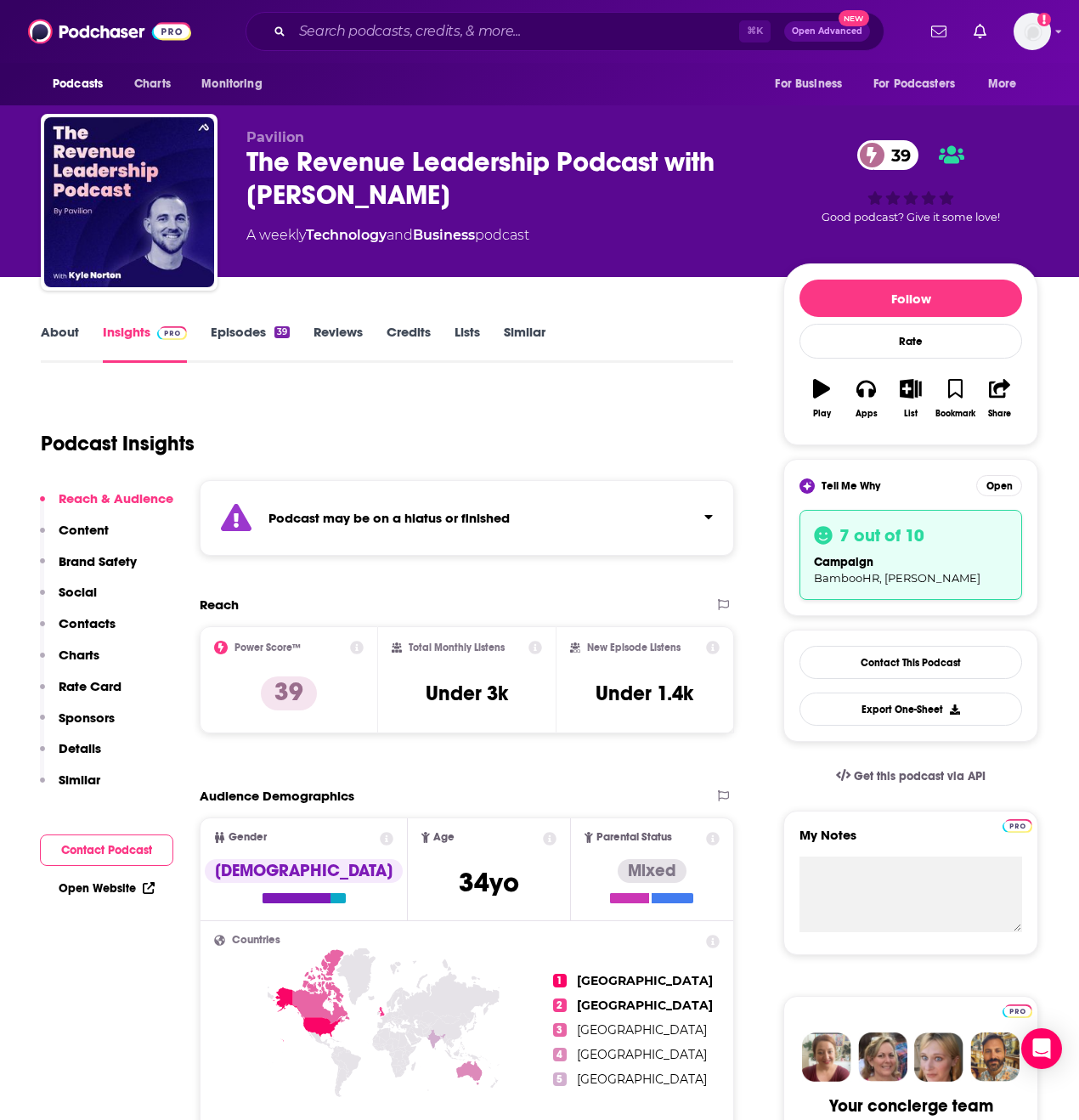
click at [525, 789] on div "Audience Demographics" at bounding box center [450, 796] width 500 height 16
click at [506, 694] on h3 "Under 3k" at bounding box center [467, 692] width 82 height 25
copy div "Under 3k"
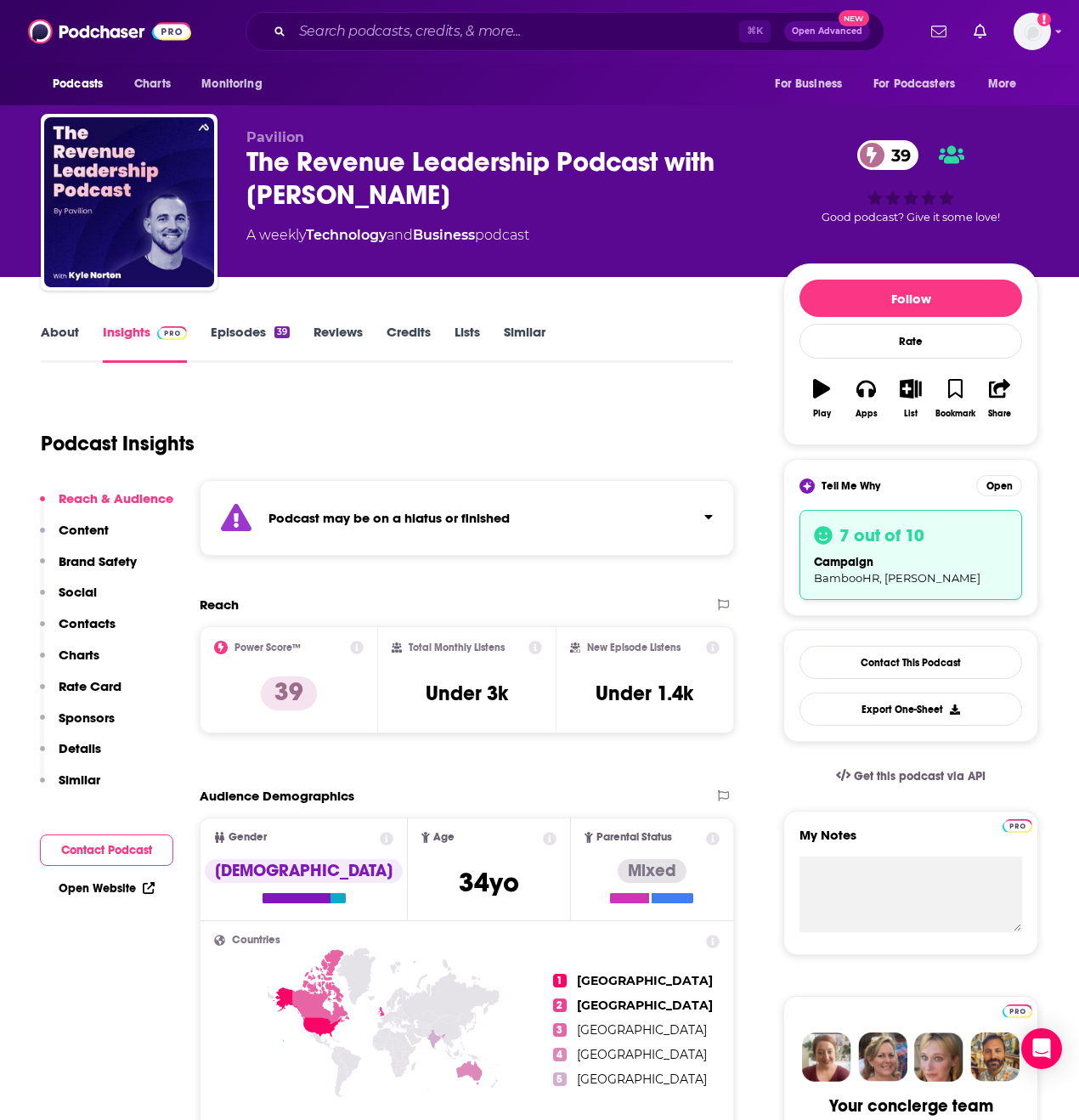
click at [667, 647] on h2 "New Episode Listens" at bounding box center [634, 648] width 94 height 12
click at [713, 648] on icon at bounding box center [713, 648] width 14 height 14
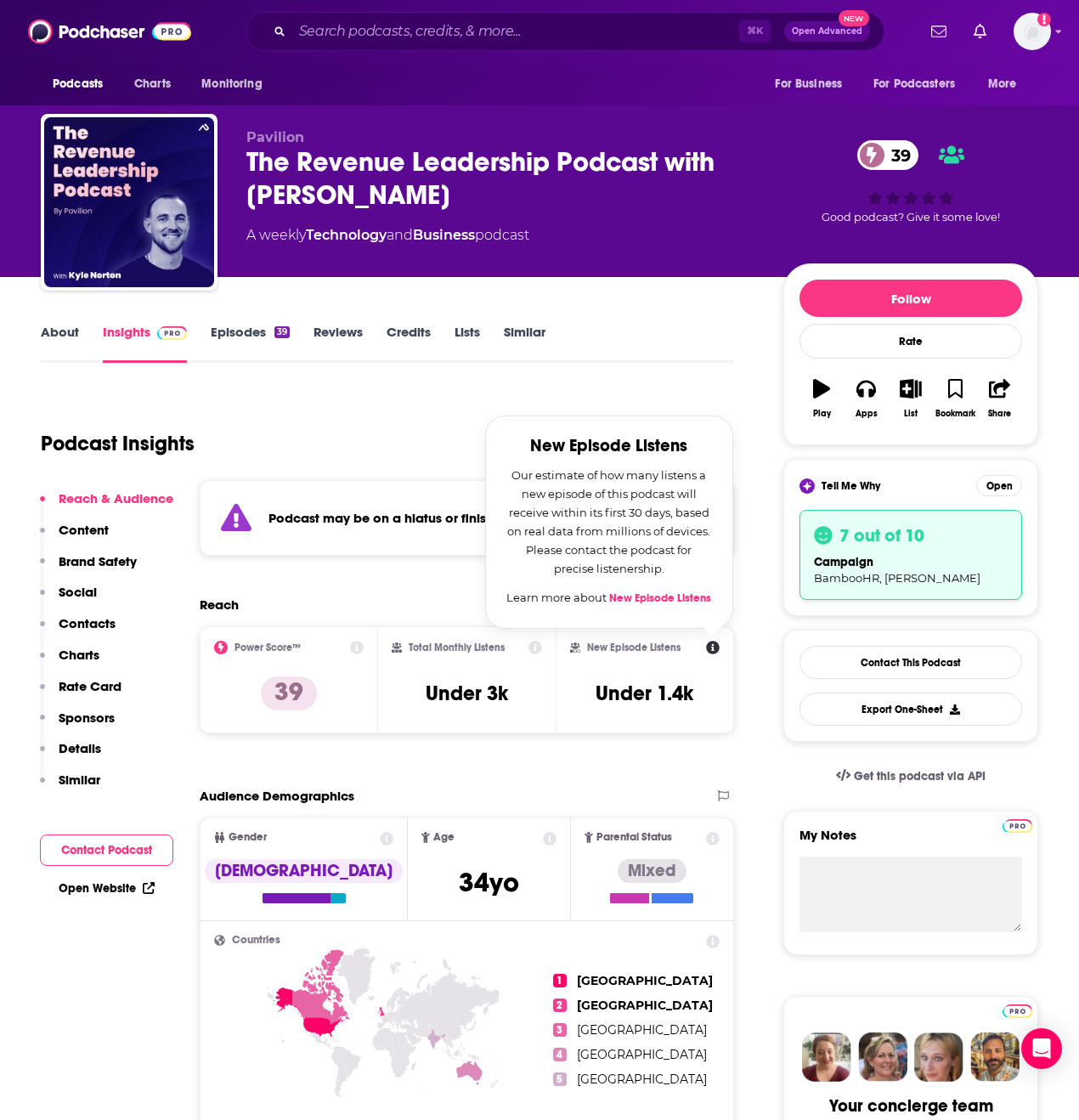
click at [437, 439] on div "Podcast Insights" at bounding box center [380, 433] width 679 height 87
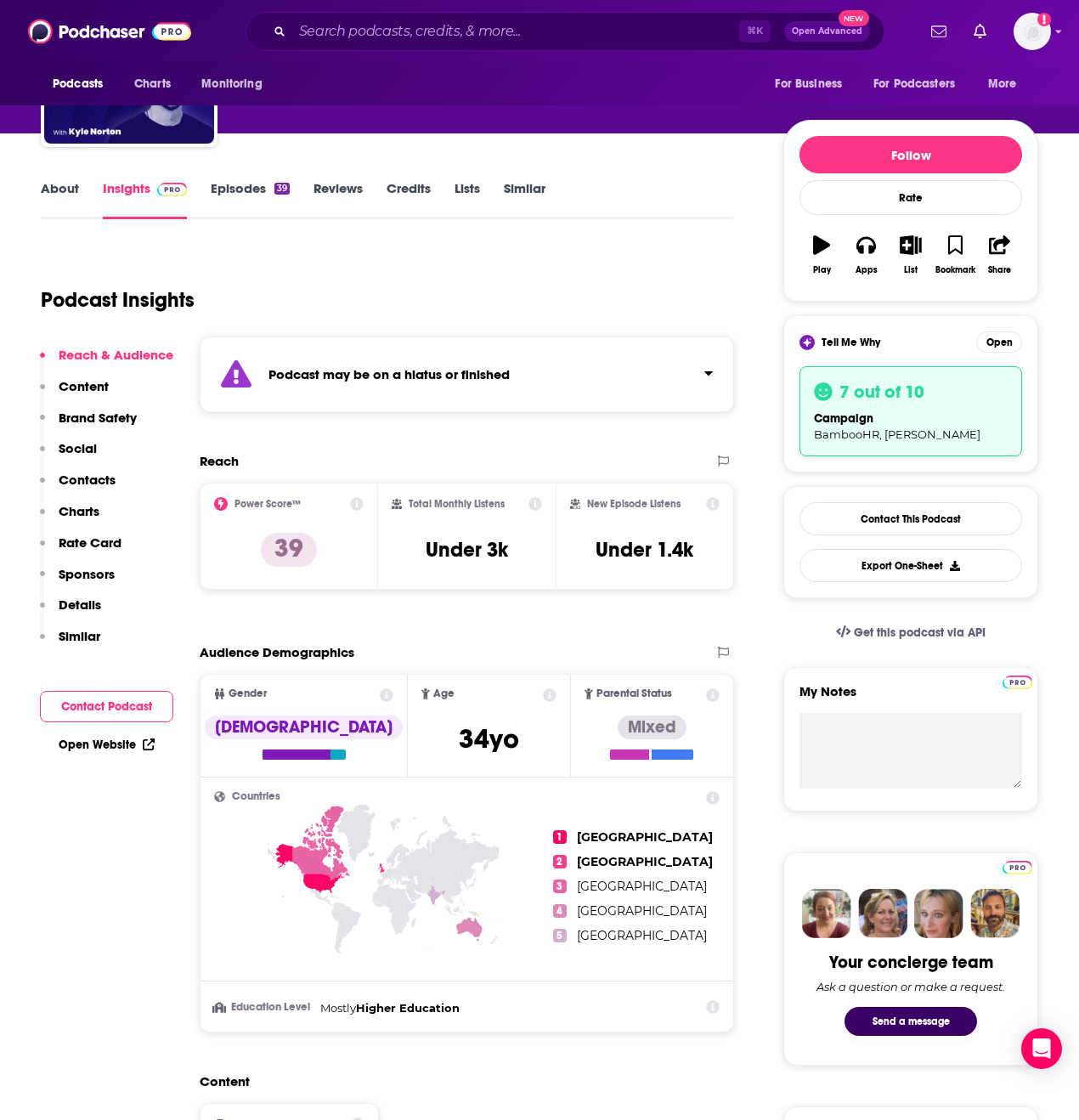
scroll to position [165, 0]
